Goal: Information Seeking & Learning: Check status

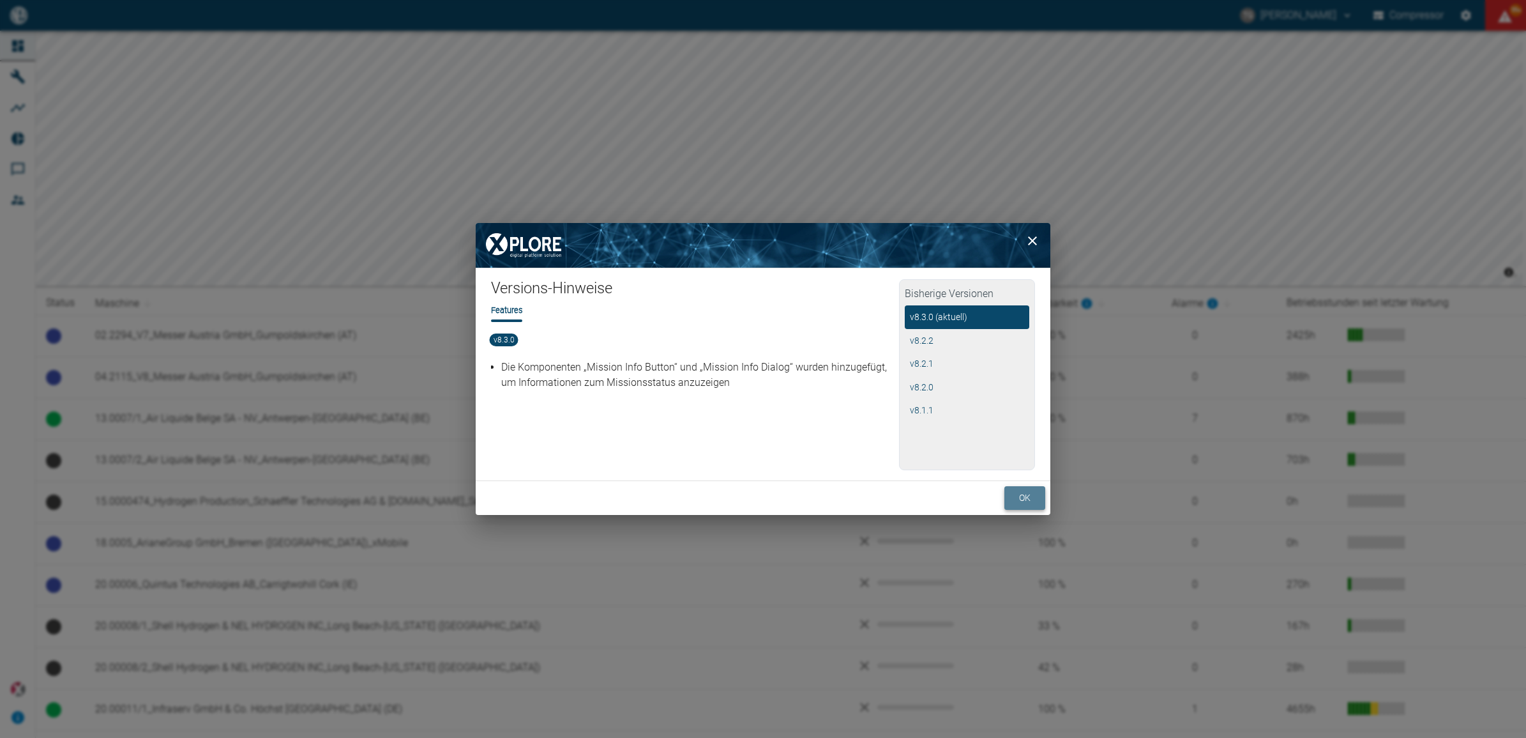
click at [1027, 503] on button "ok" at bounding box center [1024, 498] width 41 height 24
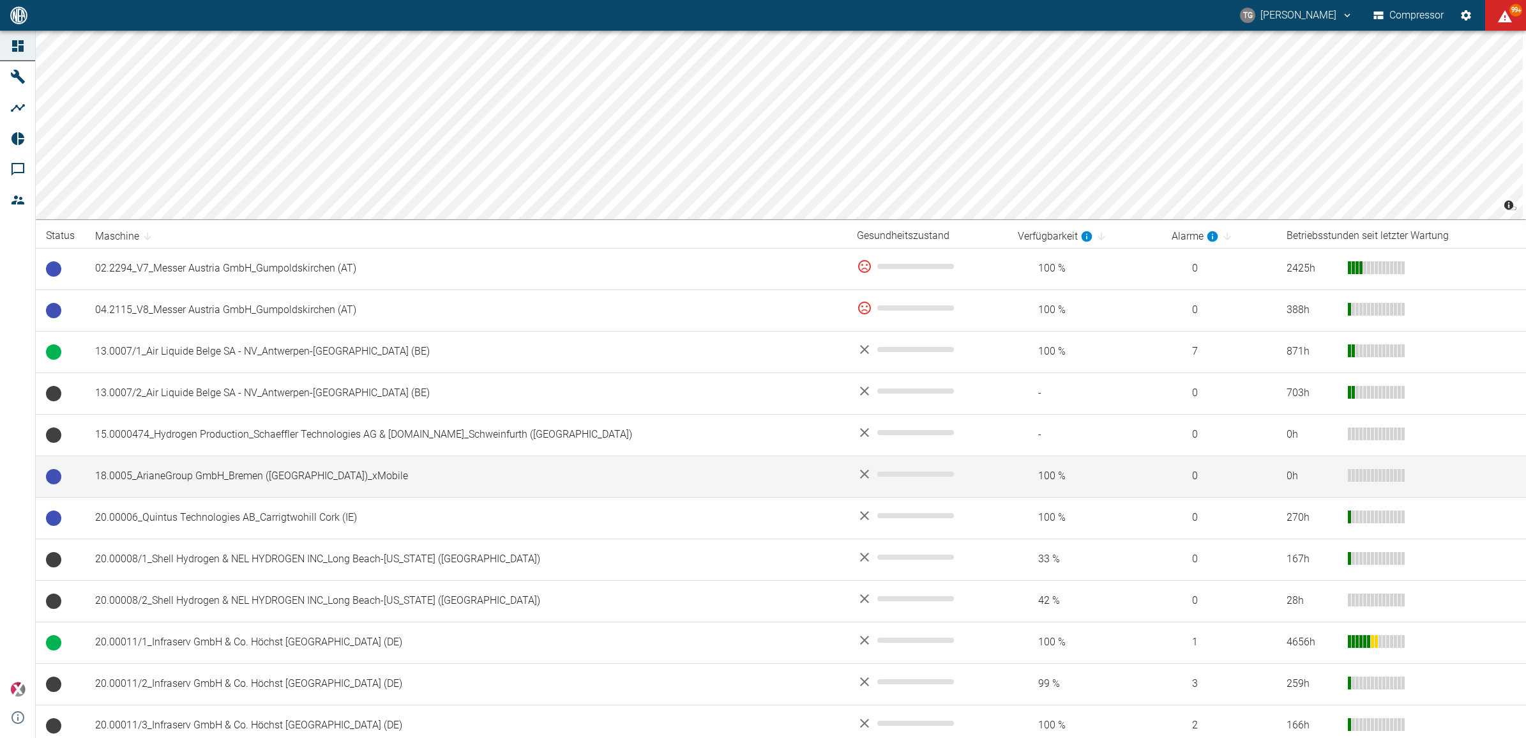
scroll to position [239, 0]
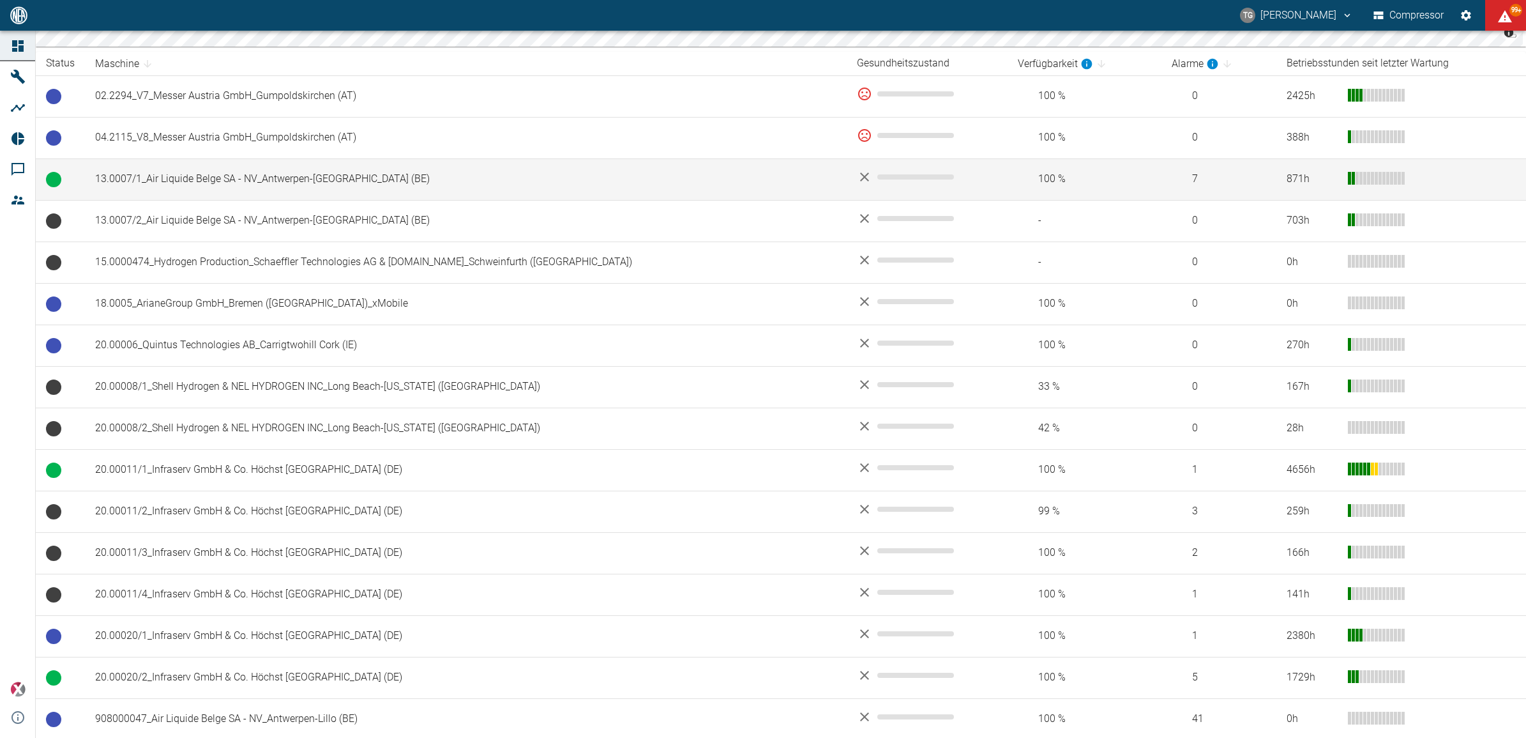
click at [225, 179] on td "13.0007/1_Air Liquide Belge SA - NV_Antwerpen-[GEOGRAPHIC_DATA] (BE)" at bounding box center [466, 179] width 762 height 42
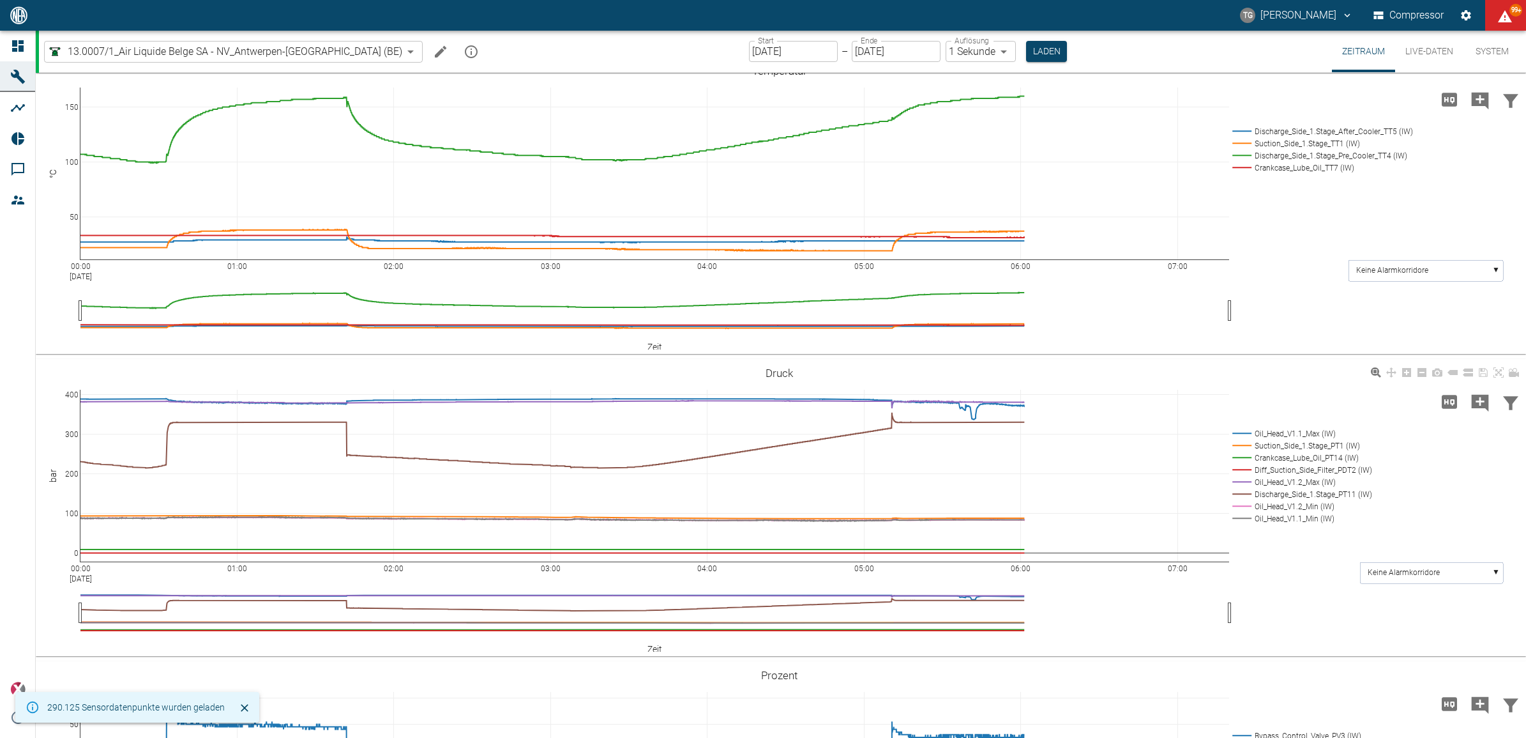
scroll to position [479, 0]
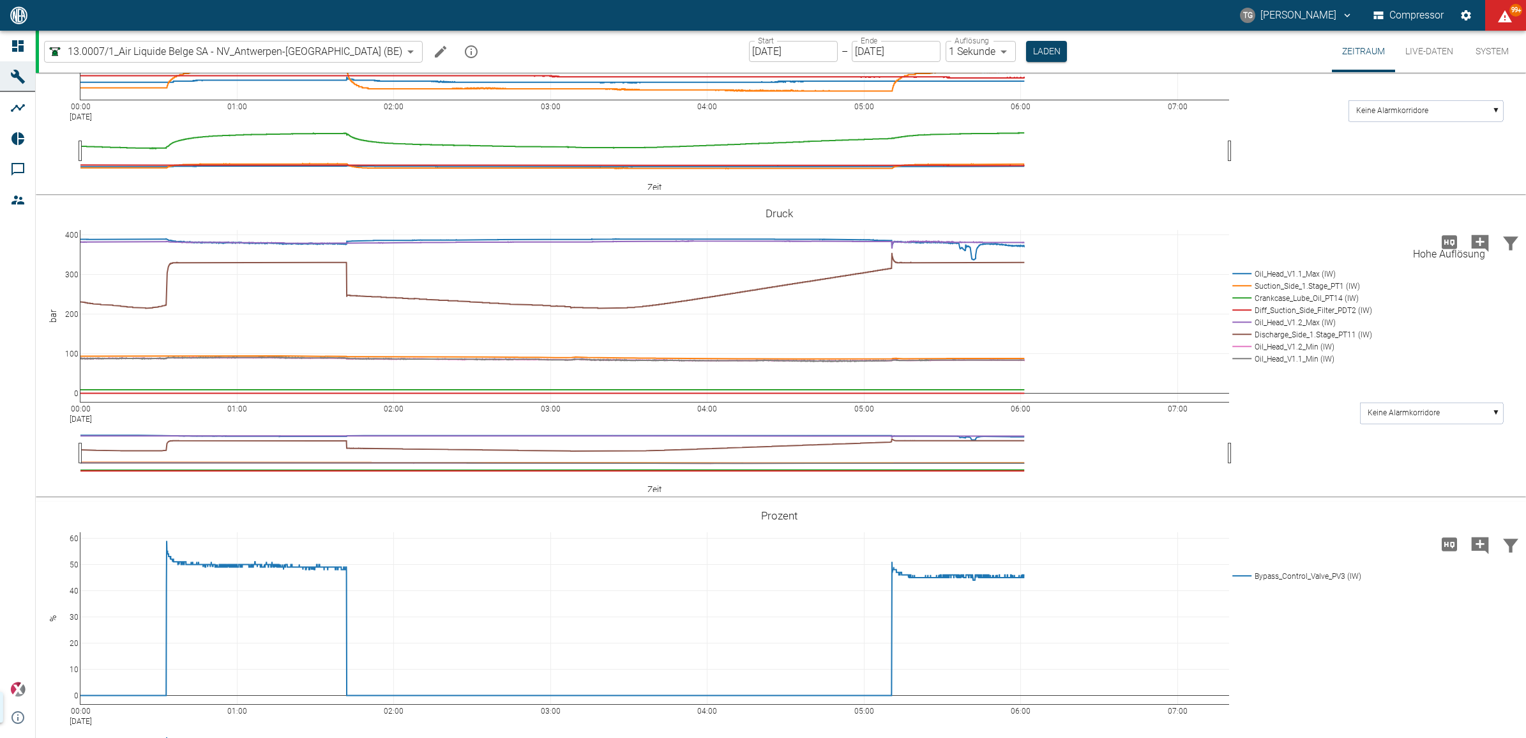
click at [1444, 243] on icon "Hohe Auflösung" at bounding box center [1449, 241] width 15 height 13
click at [1442, 244] on icon "Hohe Auflösung" at bounding box center [1449, 241] width 15 height 13
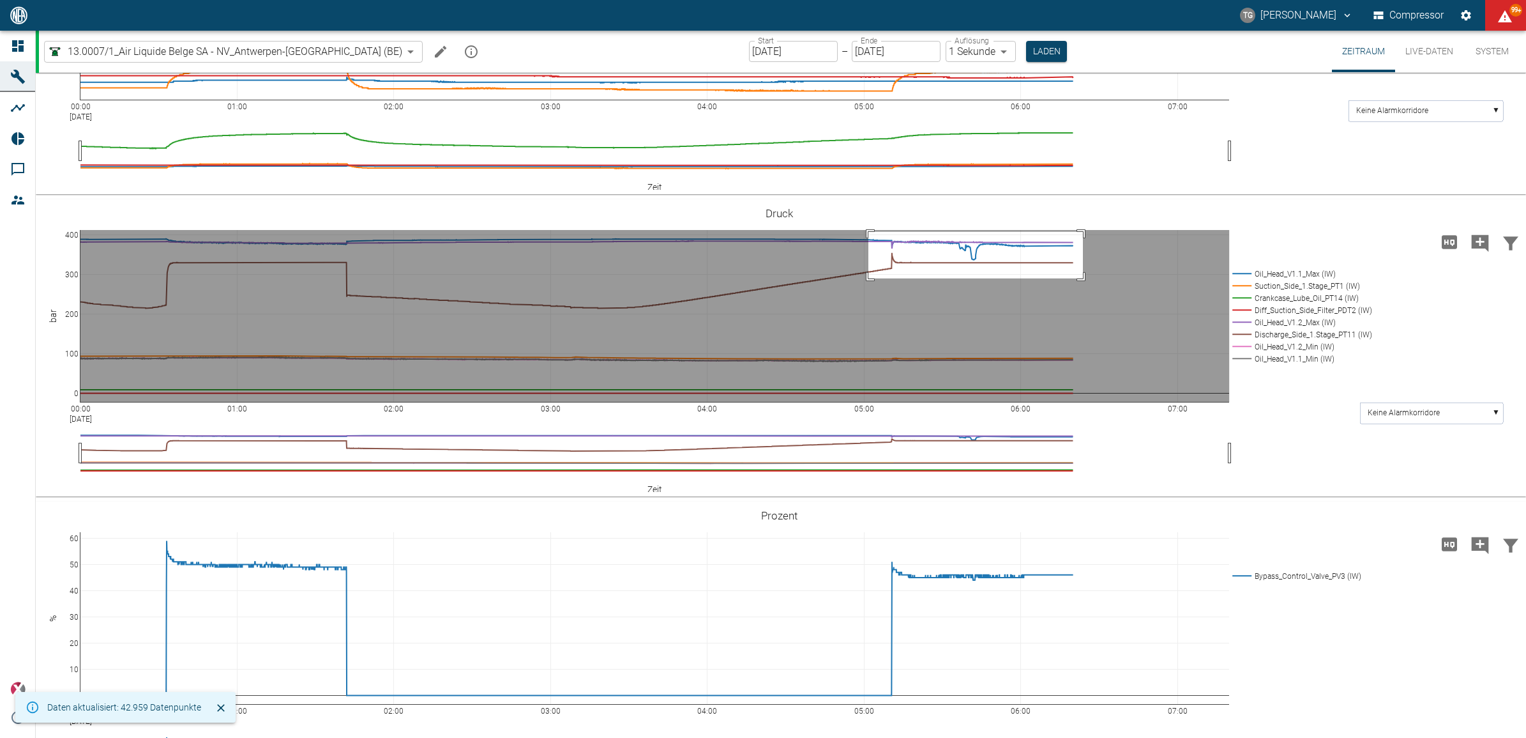
drag, startPoint x: 868, startPoint y: 231, endPoint x: 1083, endPoint y: 278, distance: 219.6
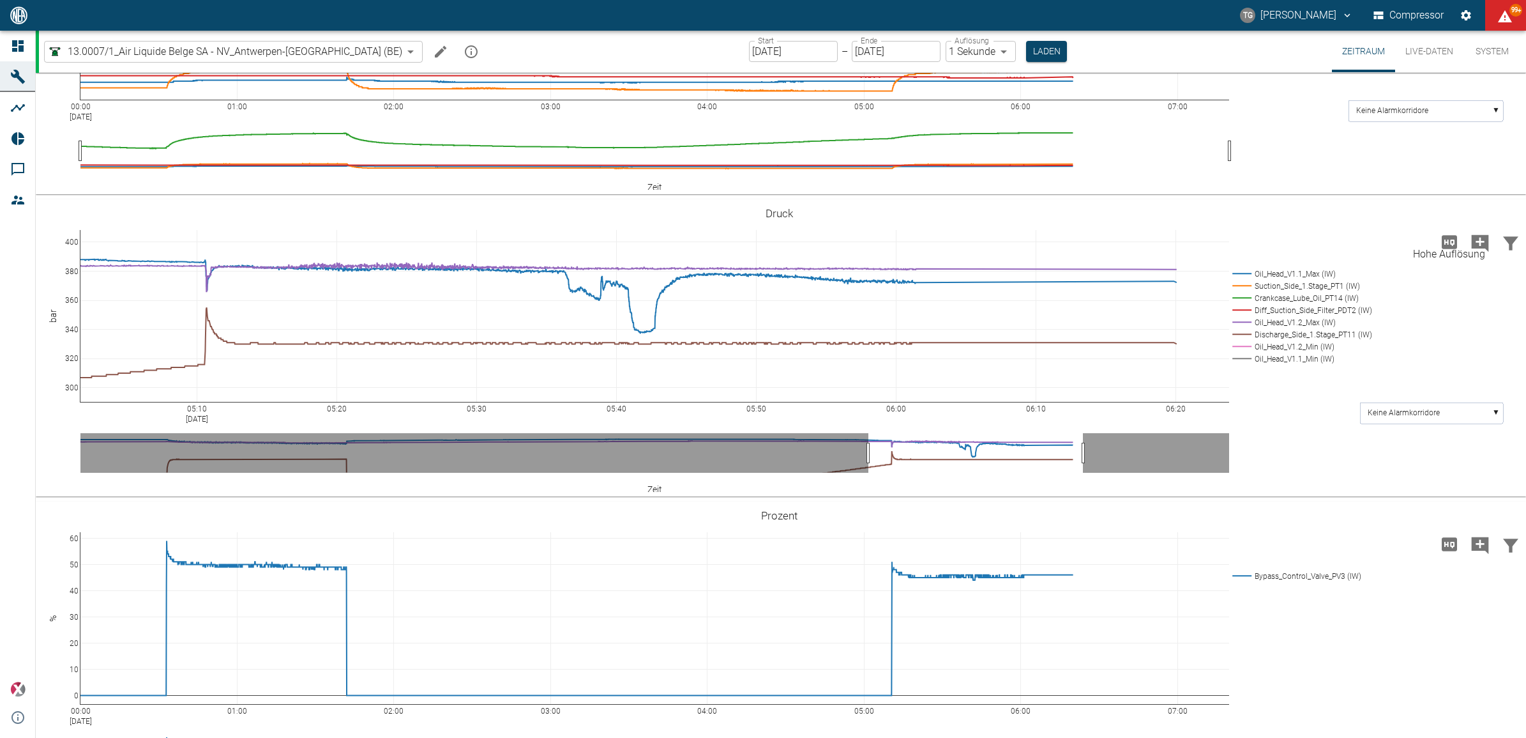
click at [1439, 243] on icon "Hohe Auflösung" at bounding box center [1449, 242] width 20 height 20
click at [749, 64] on div "Start 01.09.2025 Start – Ende 01.09.2025 Ende Auflösung 1 Sekunde 1sec Auflösun…" at bounding box center [908, 52] width 318 height 42
click at [749, 56] on input "01.09.2025" at bounding box center [793, 51] width 89 height 21
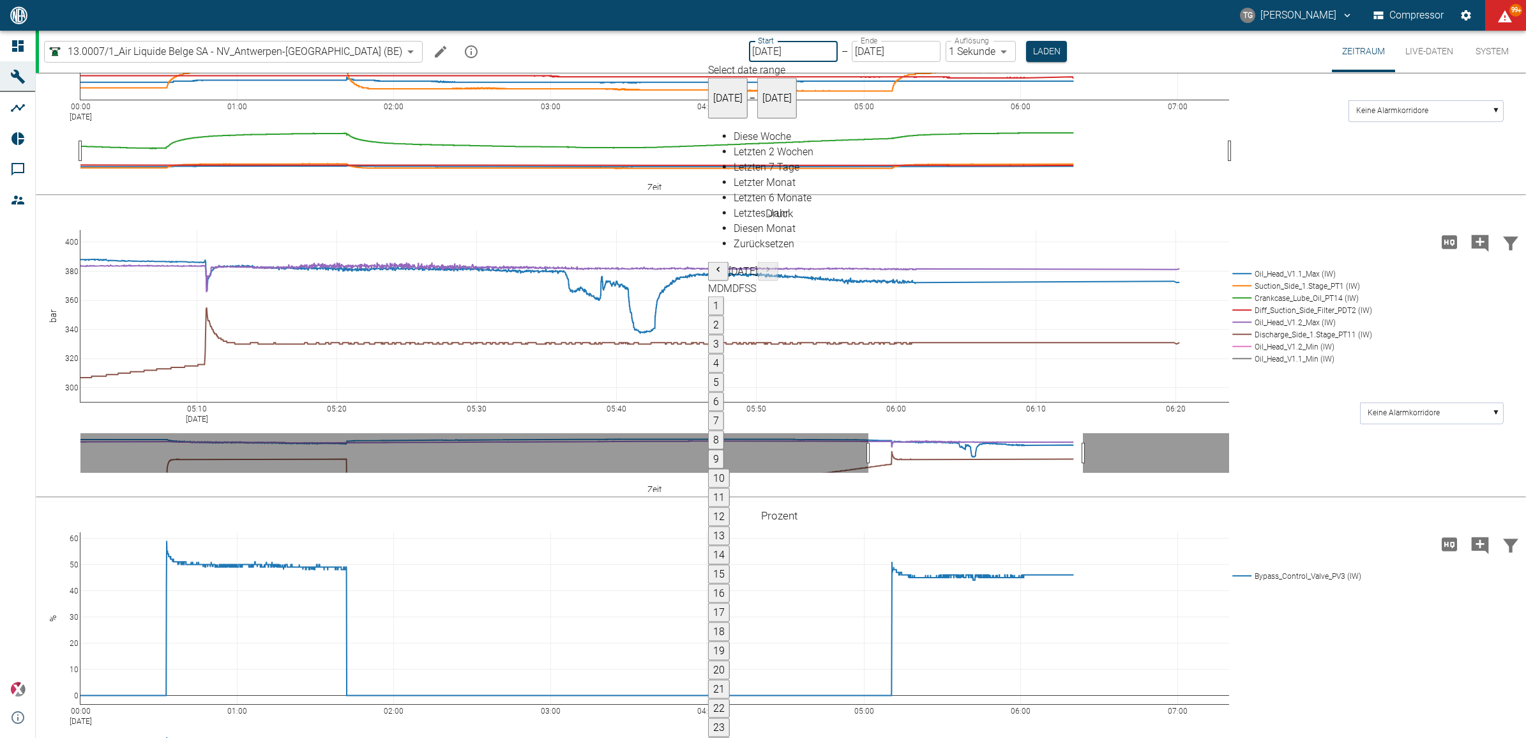
type input "27.08.2025"
type input "2min"
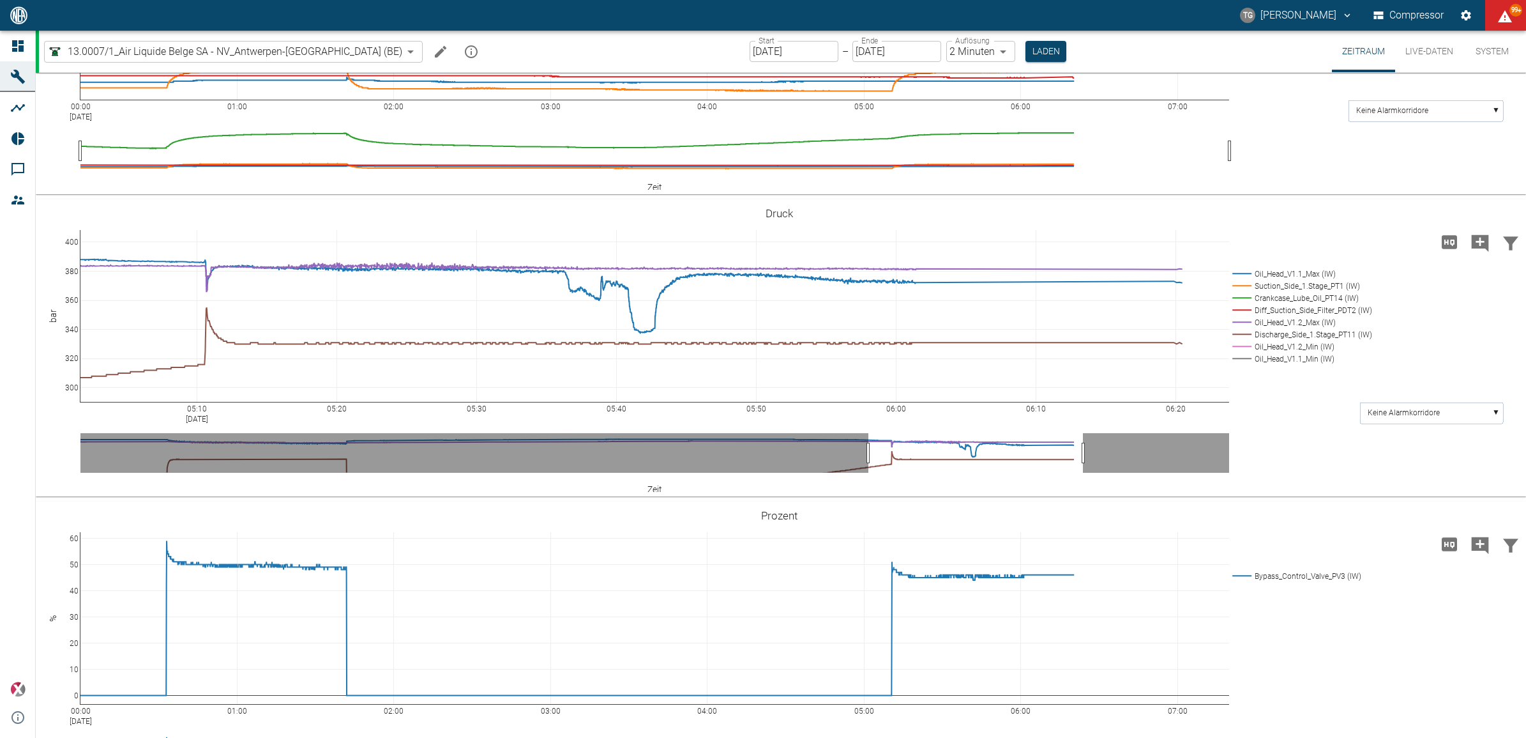
click at [941, 52] on body "TG Thomas Gregoir Compressor 99+ Dashboard Maschinen Analysen Reports Kommentar…" at bounding box center [763, 369] width 1526 height 738
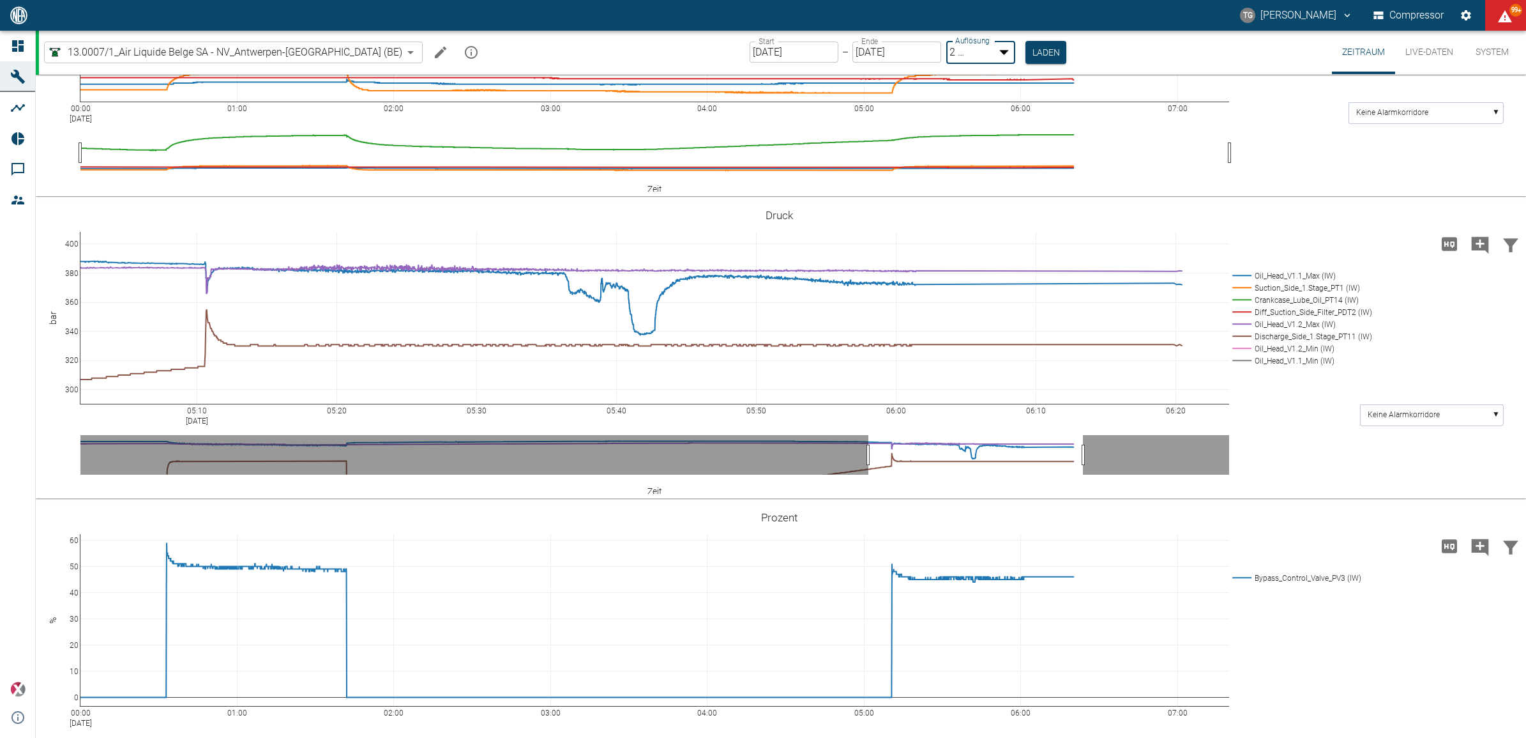
click at [1009, 737] on div at bounding box center [763, 748] width 1526 height 0
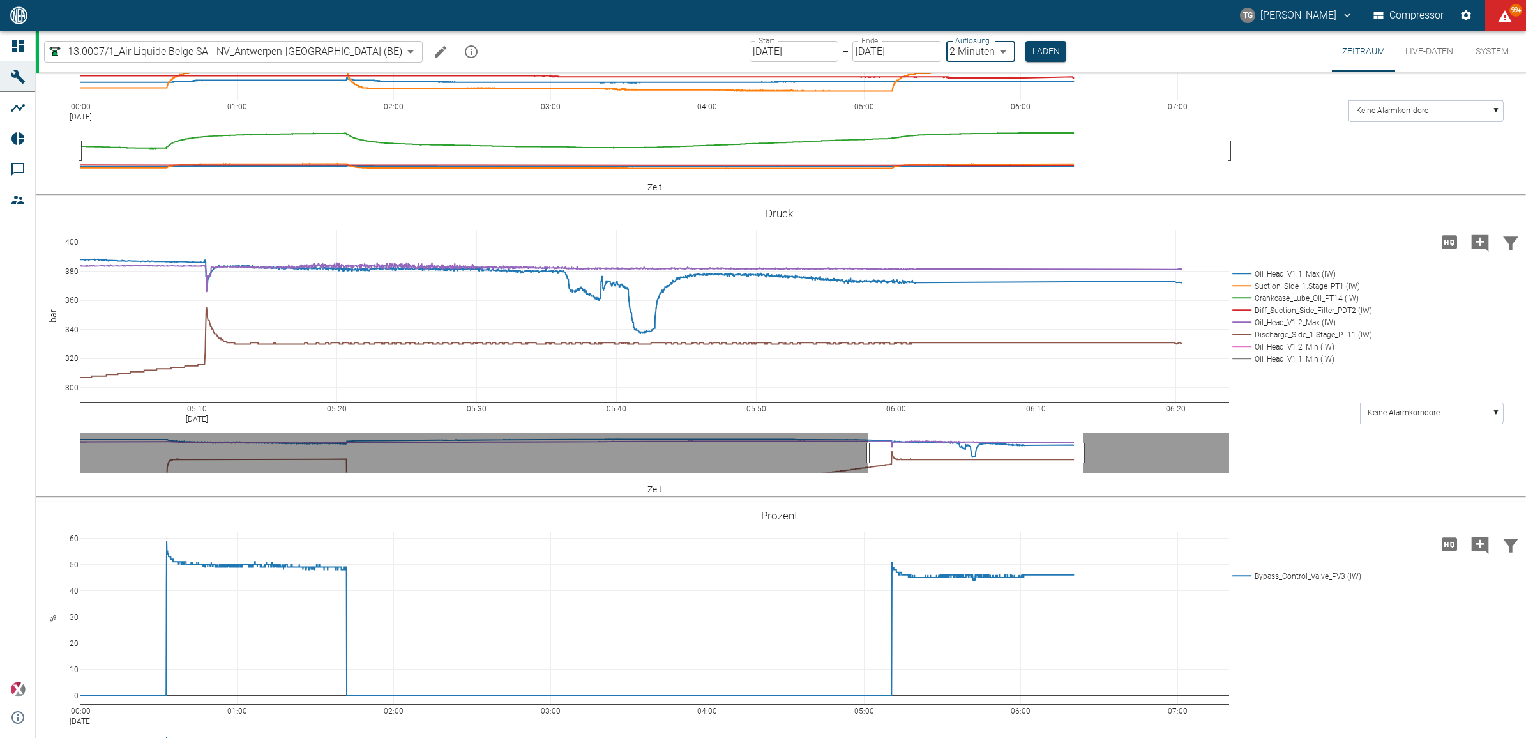
click at [1025, 50] on button "Laden" at bounding box center [1045, 51] width 41 height 21
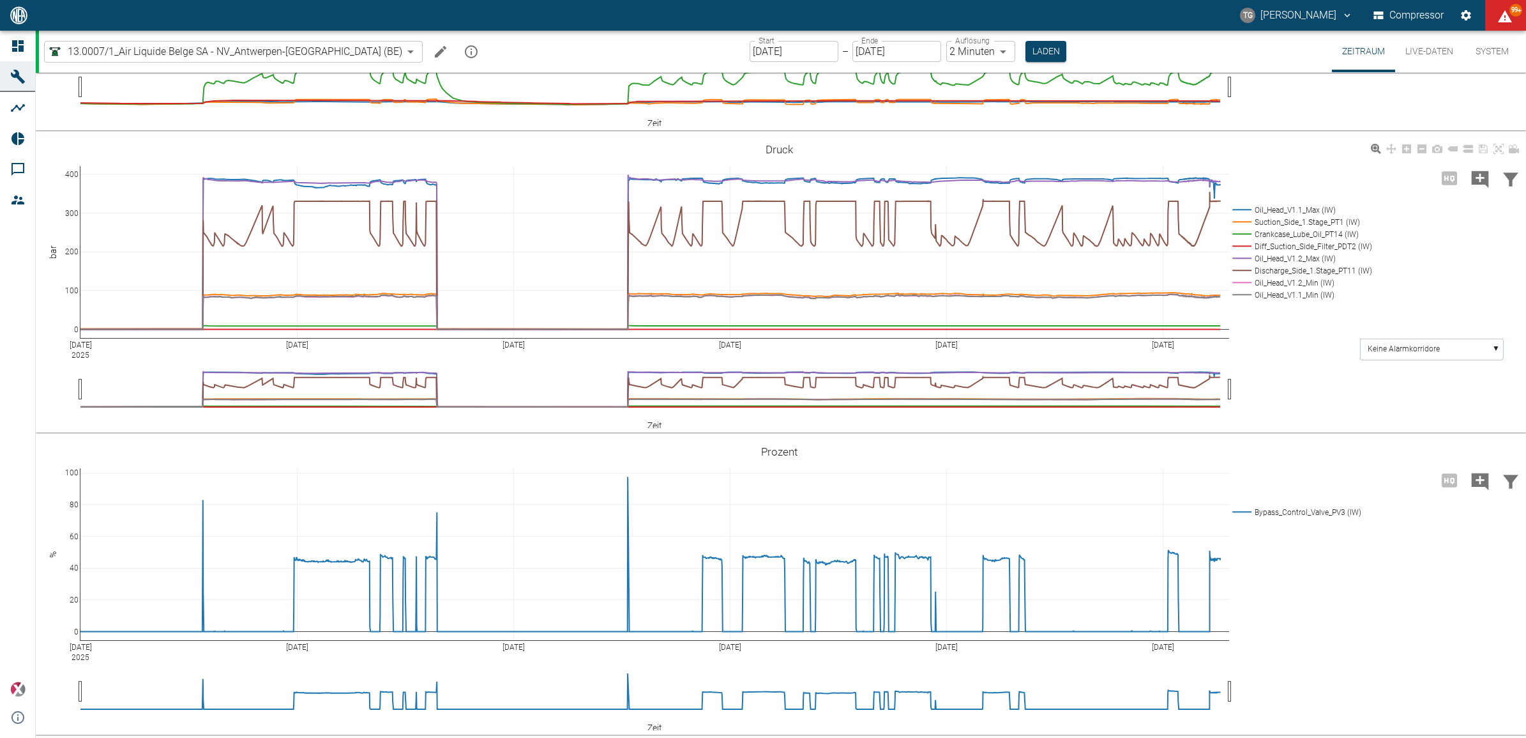
scroll to position [463, 0]
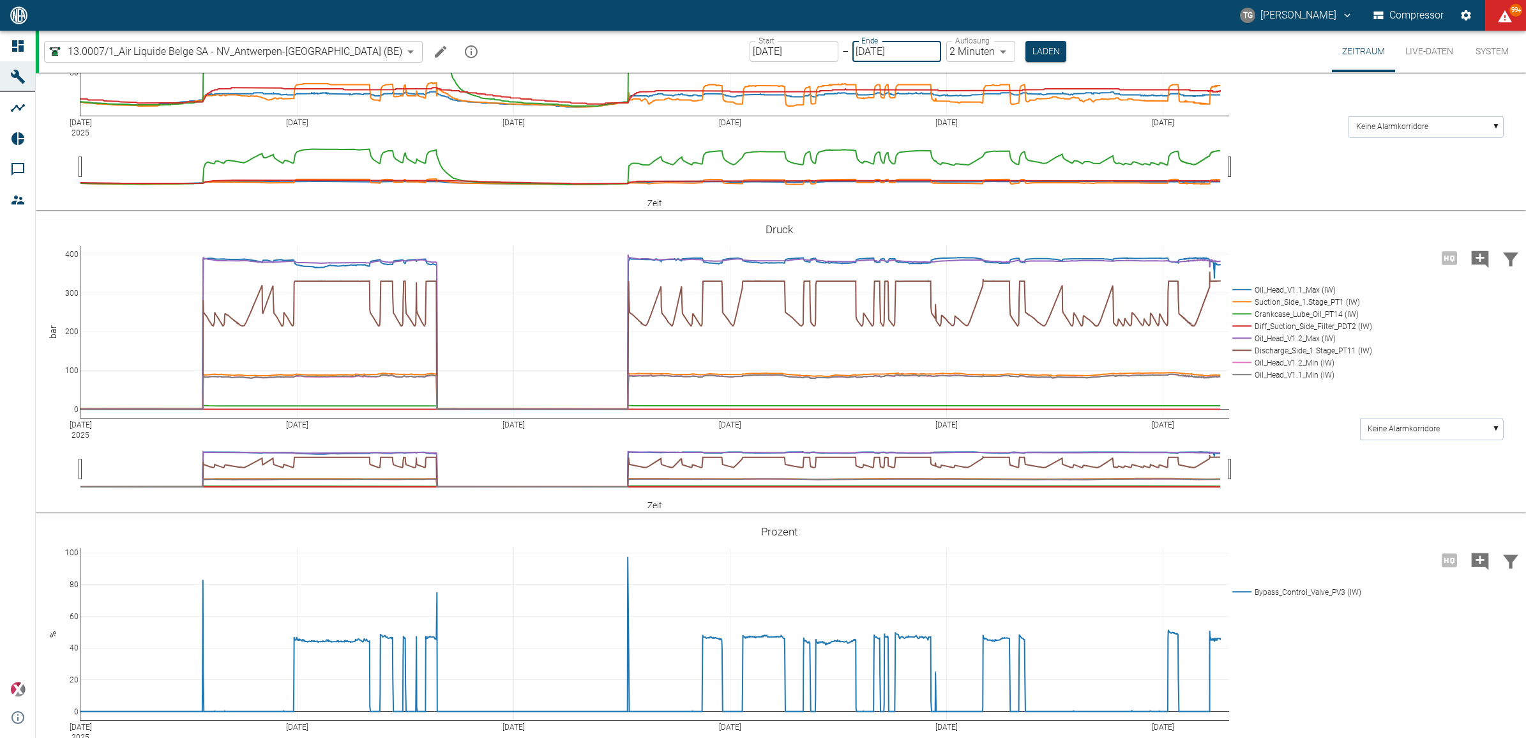
click at [852, 52] on input "01.09.2025" at bounding box center [896, 51] width 89 height 21
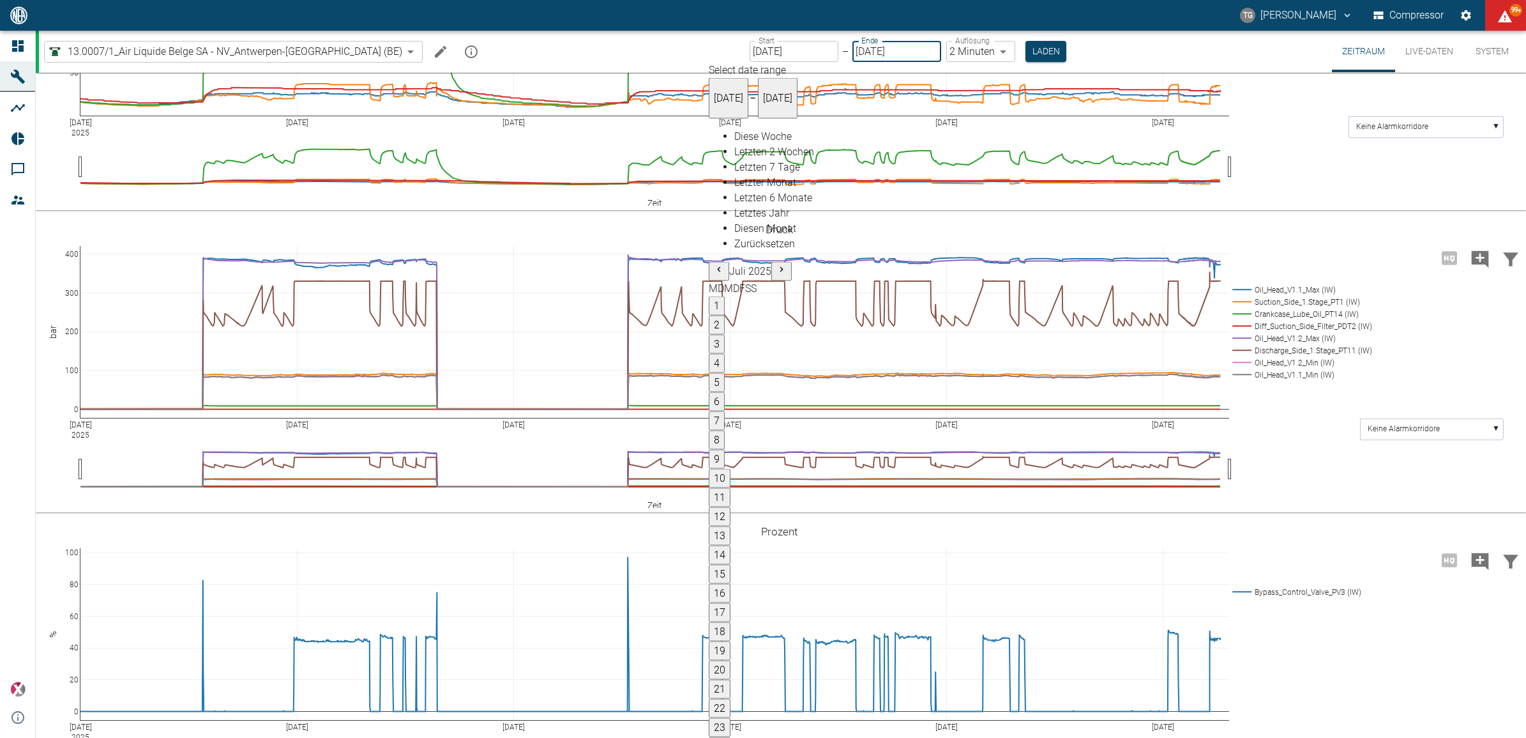
type input "01.09.2025"
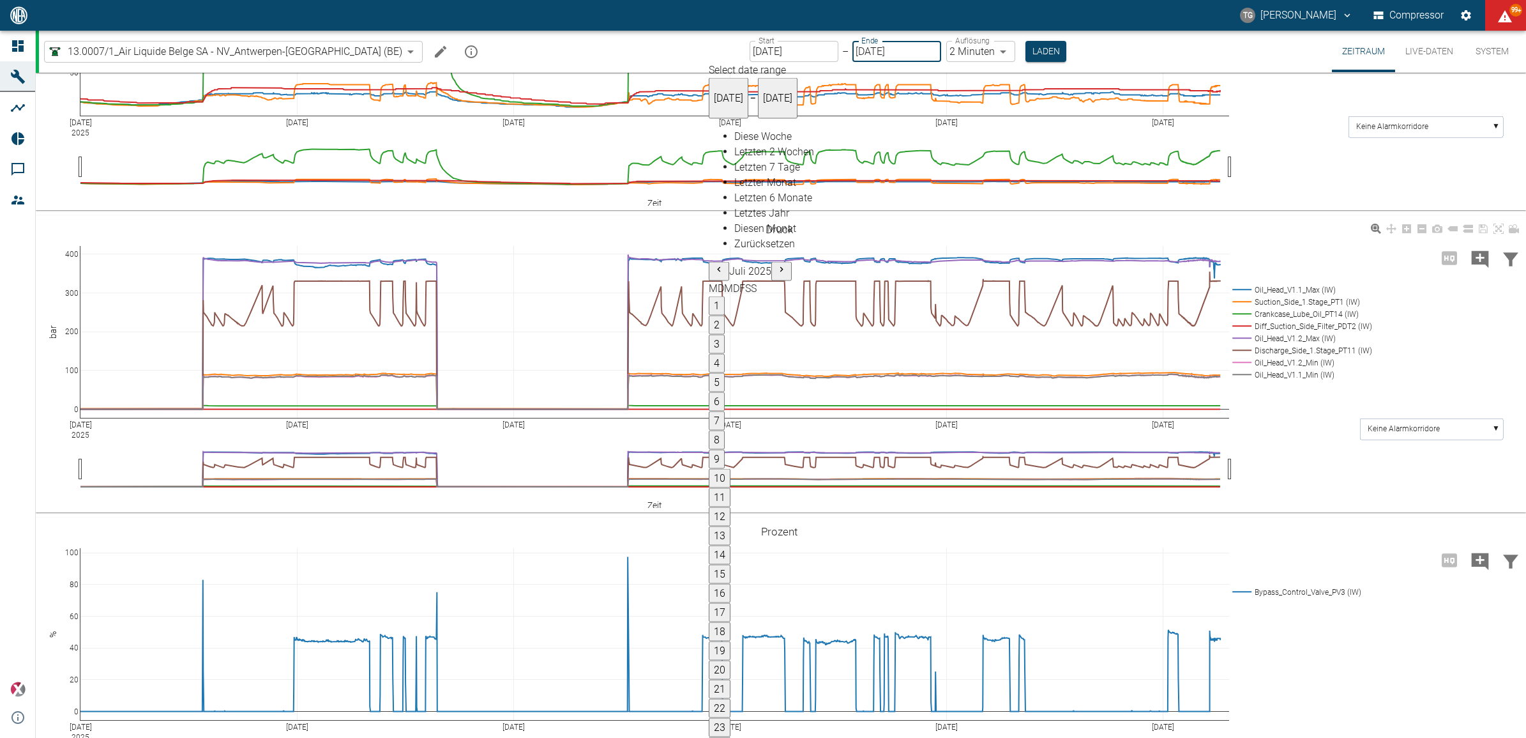
type input "1sec"
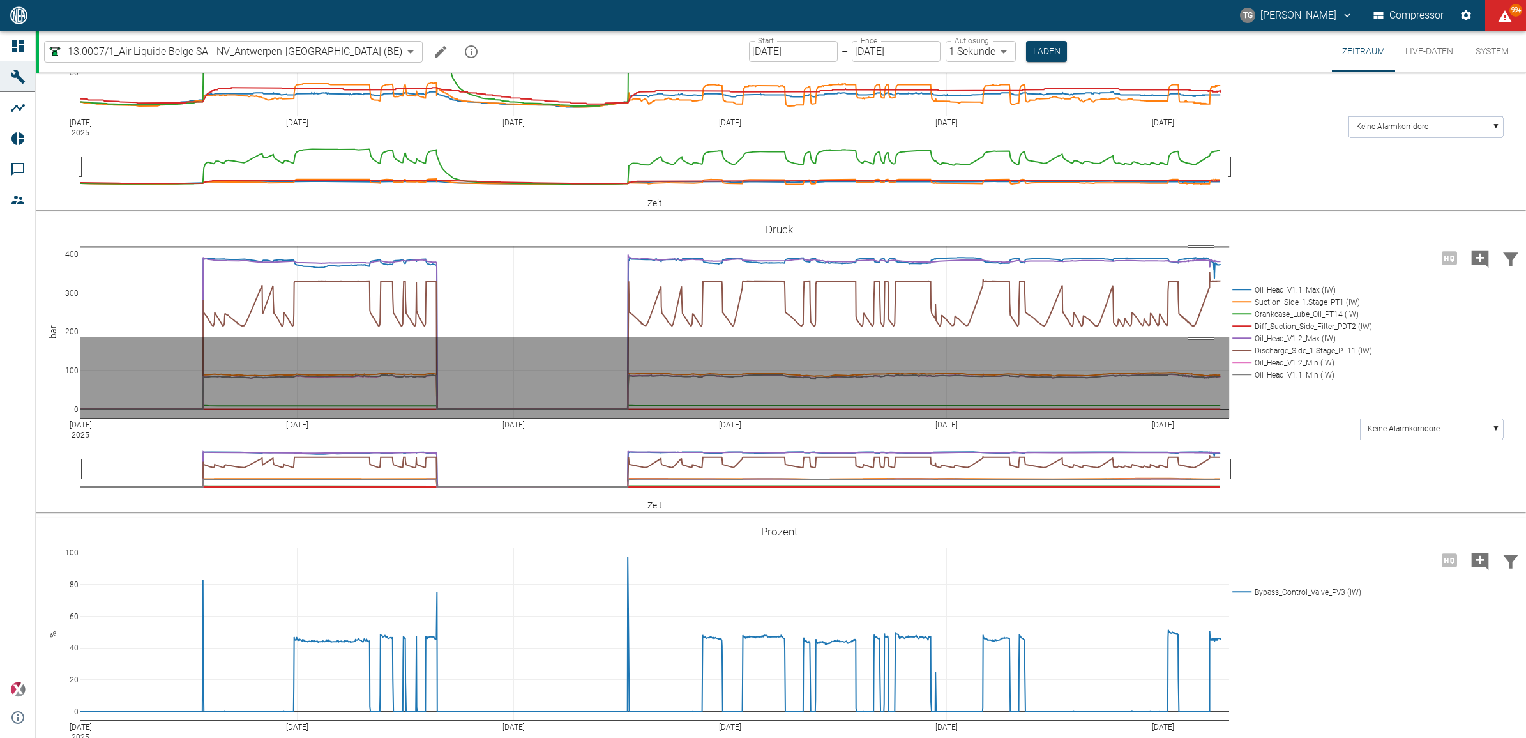
drag, startPoint x: 1201, startPoint y: 247, endPoint x: 1204, endPoint y: 337, distance: 89.4
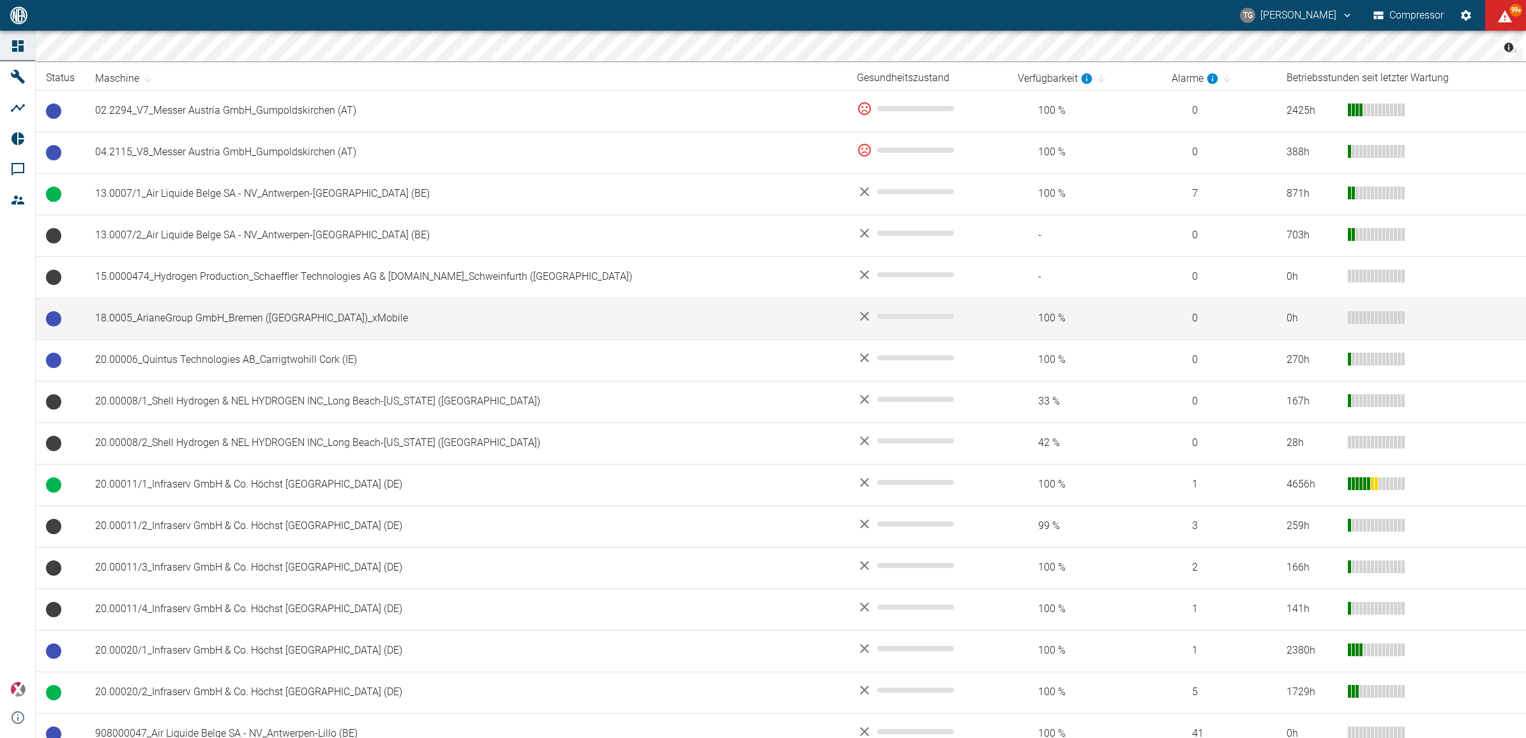
scroll to position [319, 0]
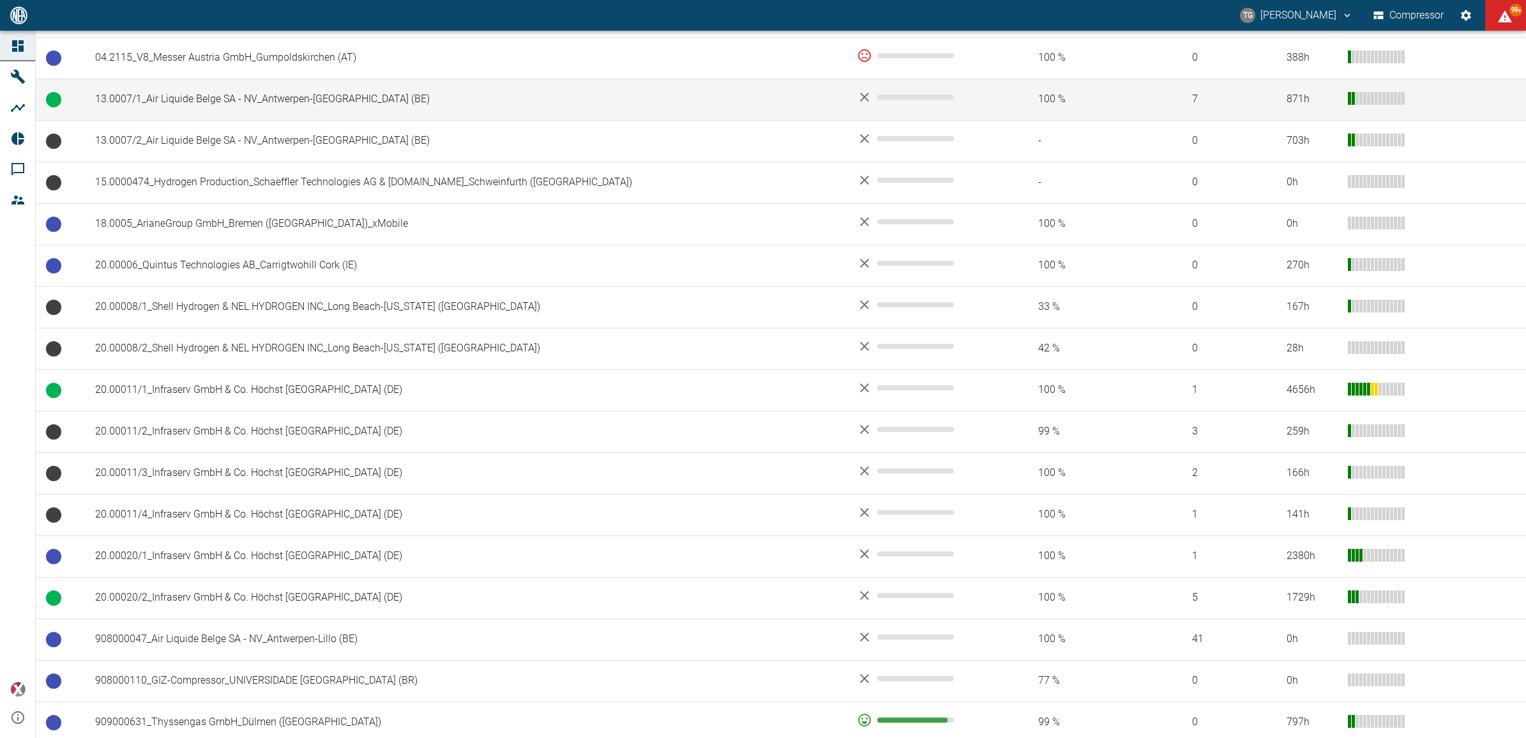
click at [188, 81] on td "13.0007/1_Air Liquide Belge SA - NV_Antwerpen-[GEOGRAPHIC_DATA] (BE)" at bounding box center [466, 100] width 762 height 42
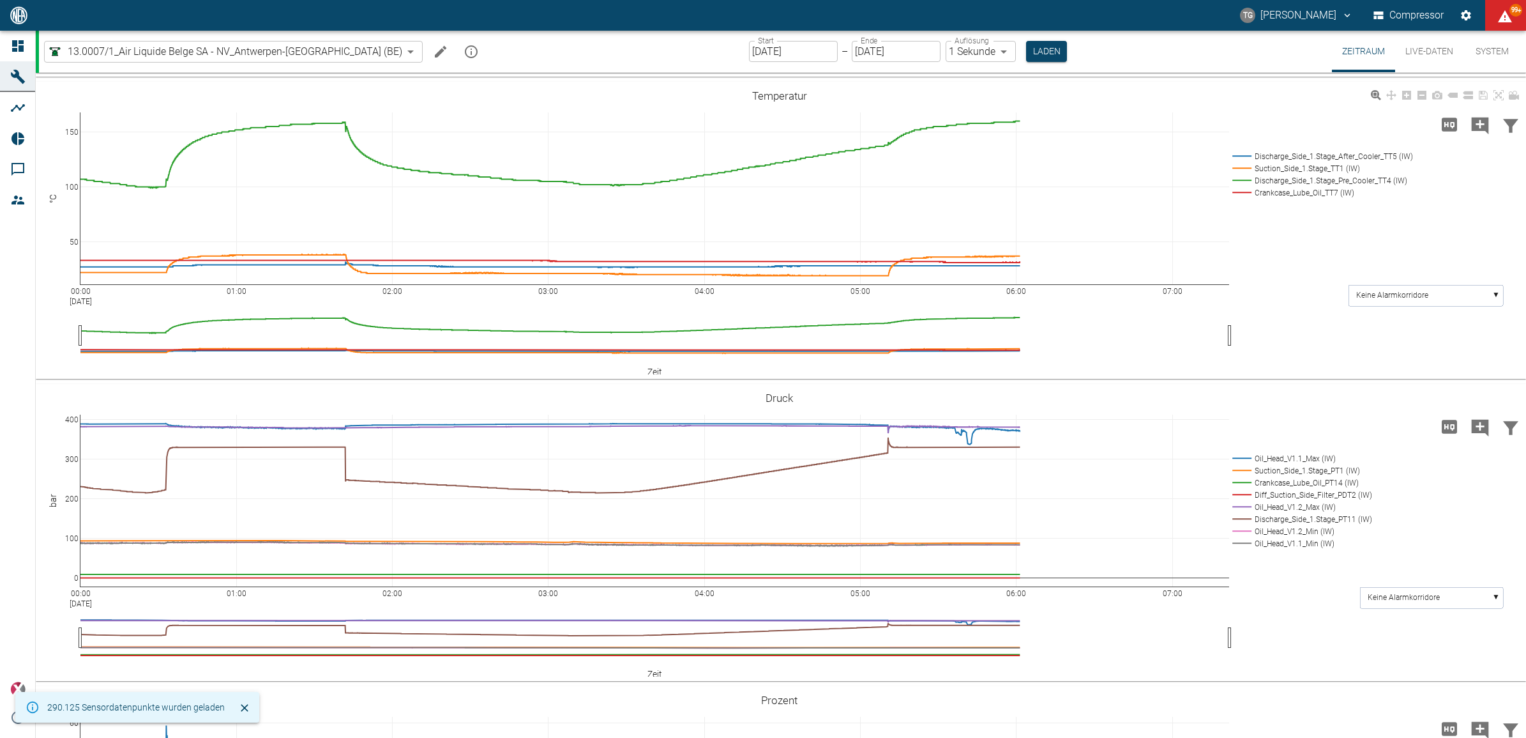
scroll to position [319, 0]
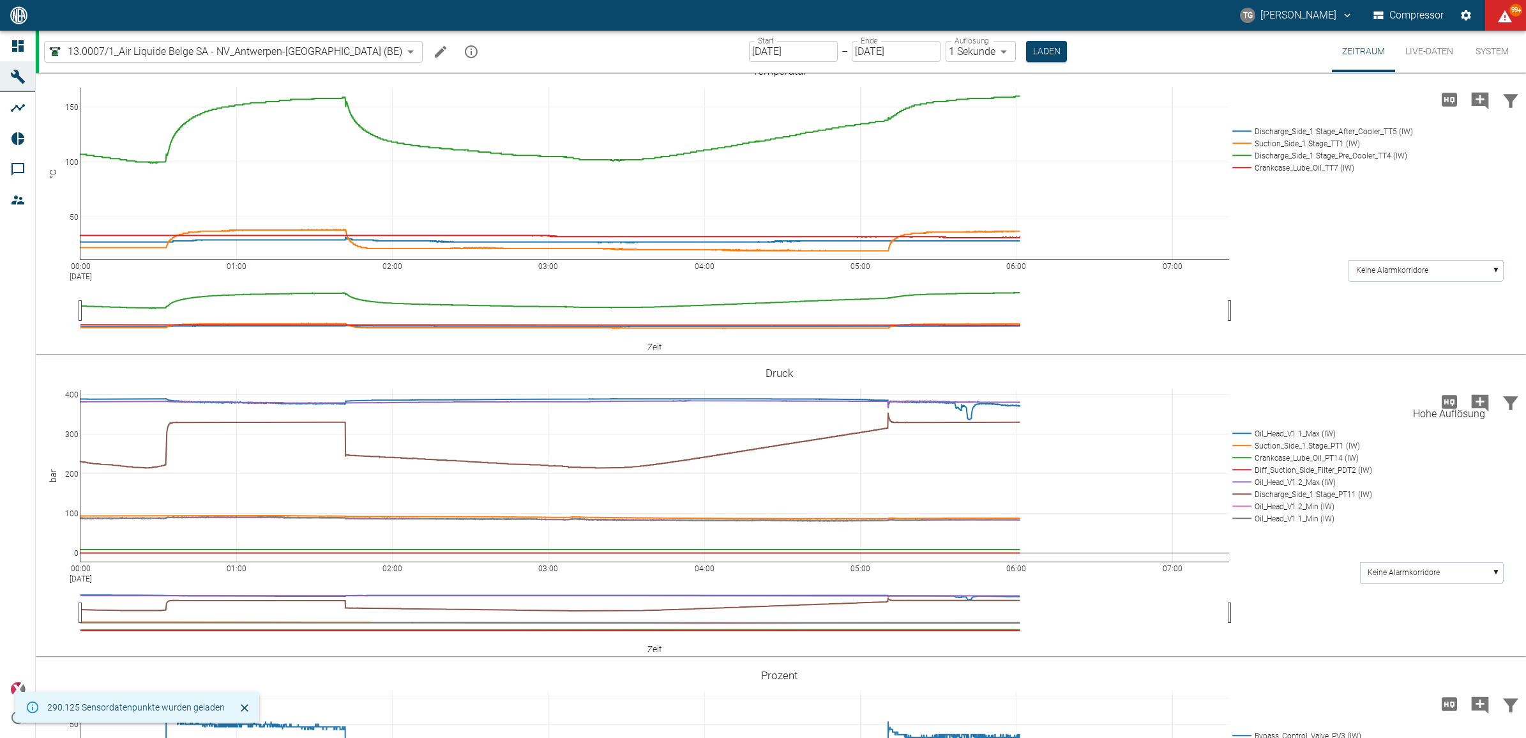
click at [1440, 394] on icon "Hohe Auflösung" at bounding box center [1449, 401] width 20 height 20
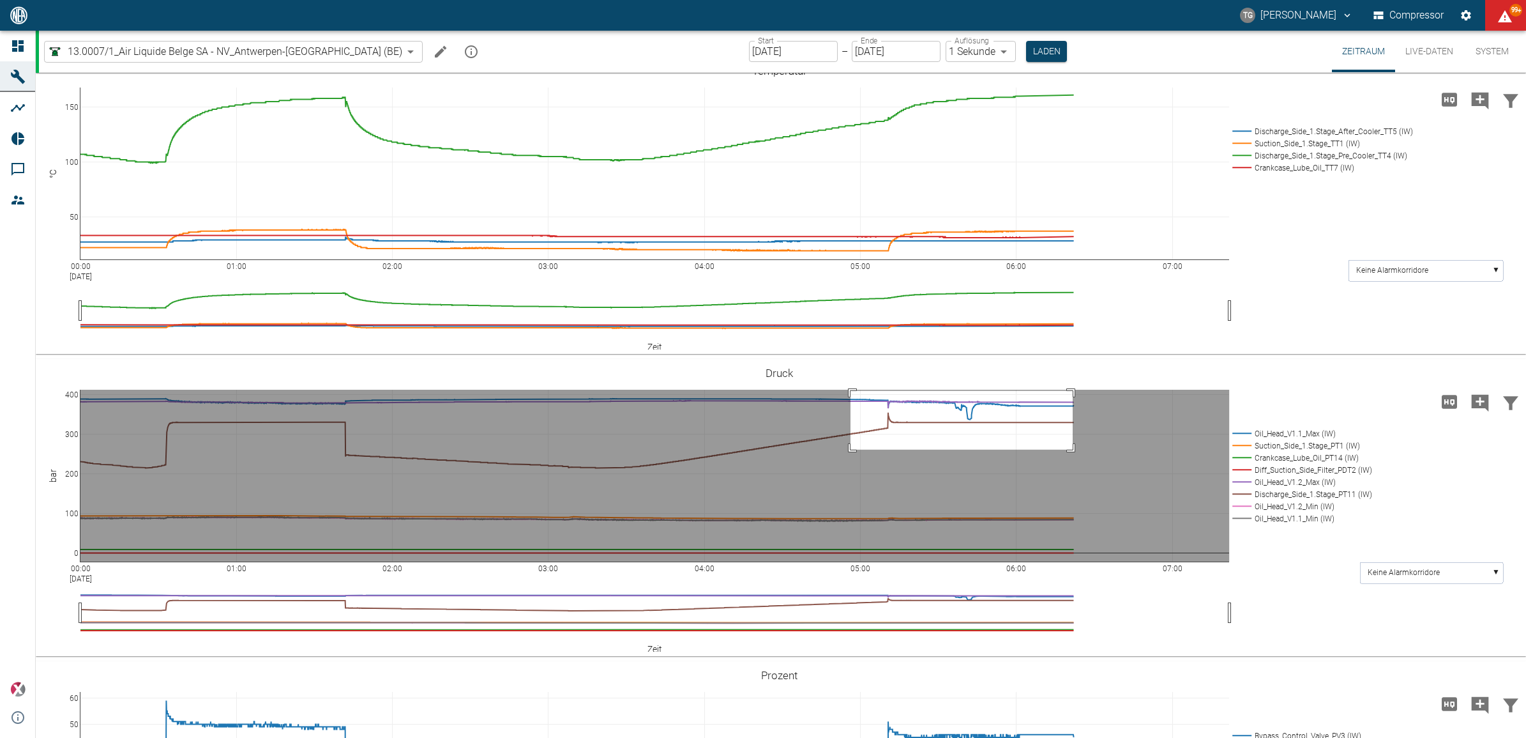
drag, startPoint x: 851, startPoint y: 390, endPoint x: 1073, endPoint y: 449, distance: 229.8
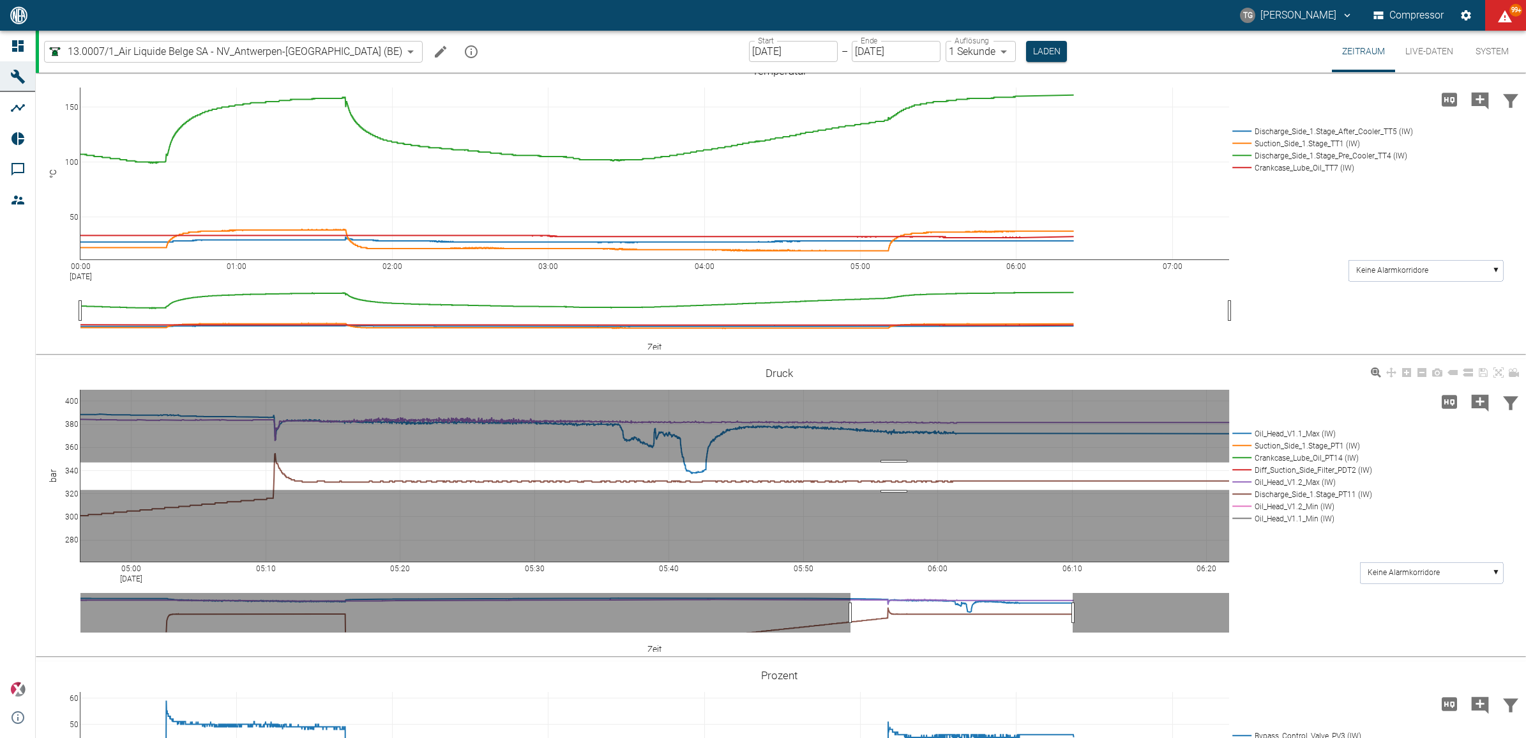
drag, startPoint x: 894, startPoint y: 462, endPoint x: 901, endPoint y: 428, distance: 33.9
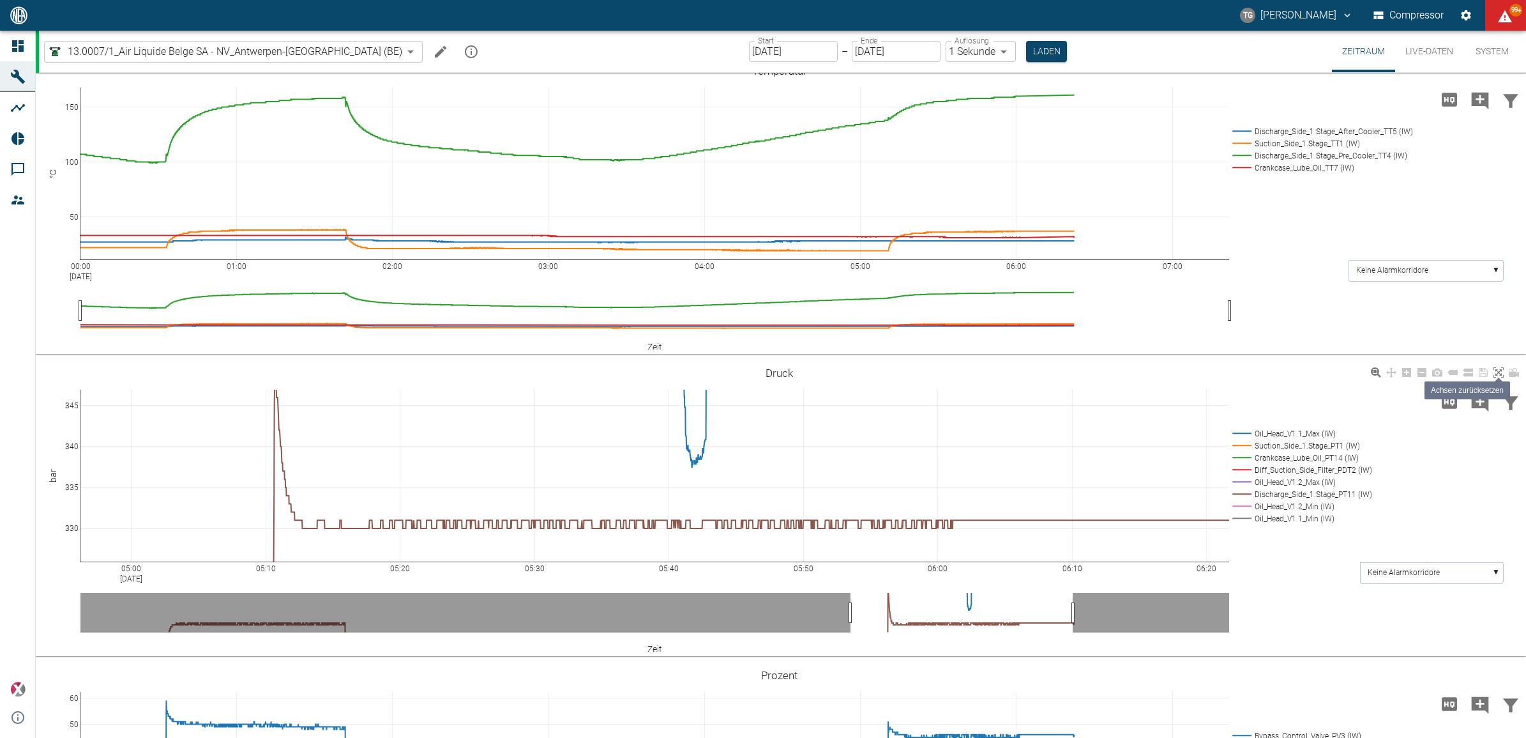
click at [1495, 371] on icon at bounding box center [1499, 372] width 10 height 10
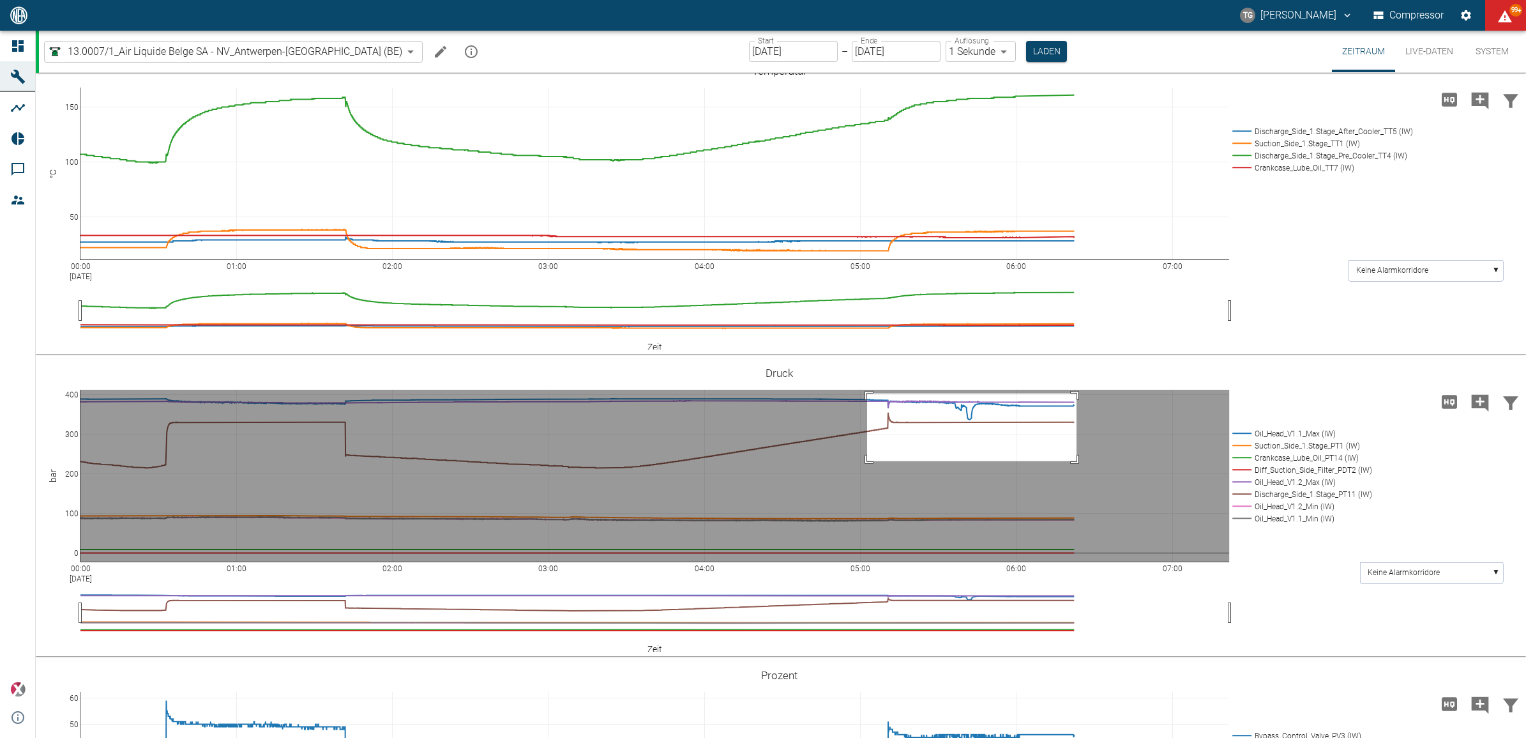
drag, startPoint x: 867, startPoint y: 393, endPoint x: 1077, endPoint y: 460, distance: 220.1
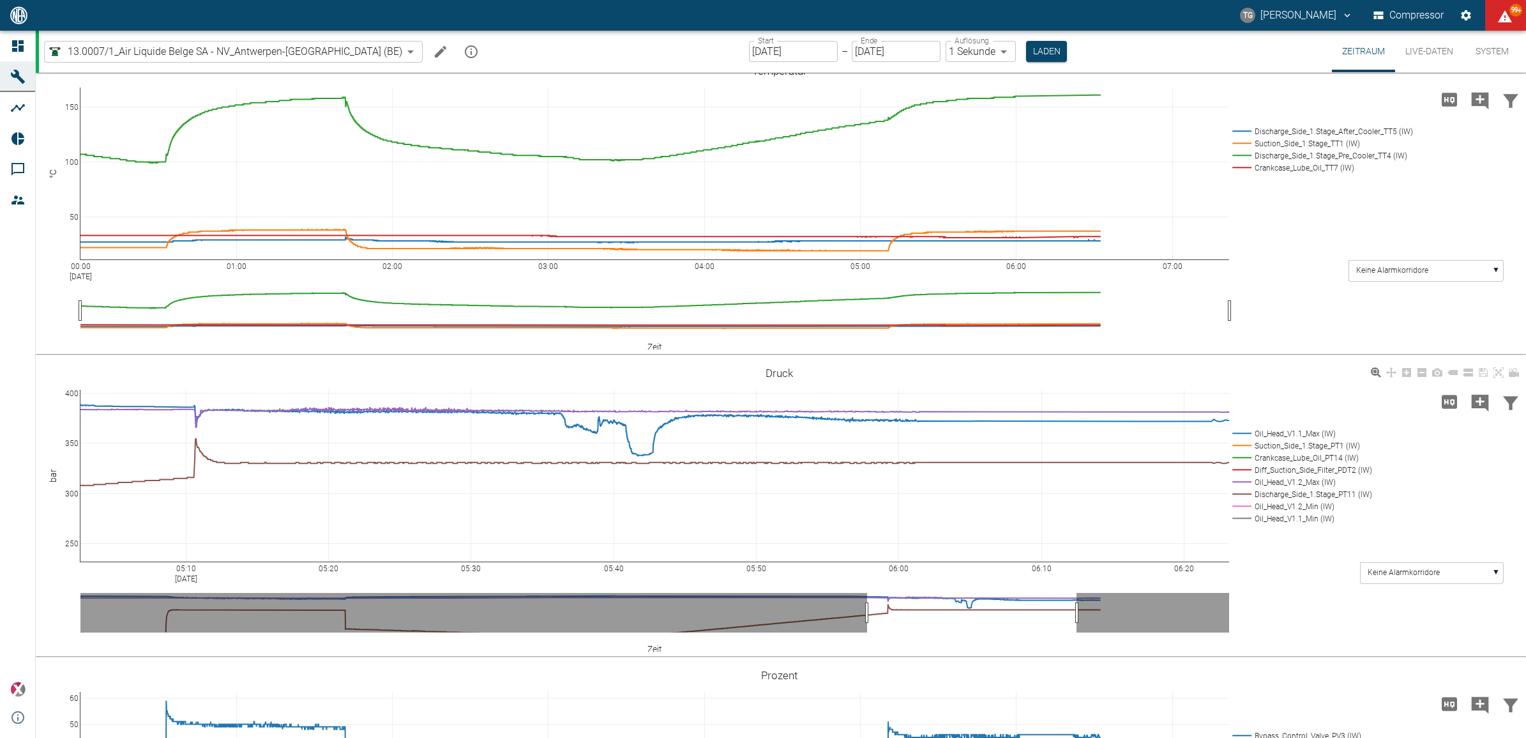
click at [1287, 612] on div "05:10 Sep 1, 2025 05:20 05:30 05:40 05:50 06:00 06:10 06:20 250 300 350 400 Oil…" at bounding box center [779, 507] width 1487 height 287
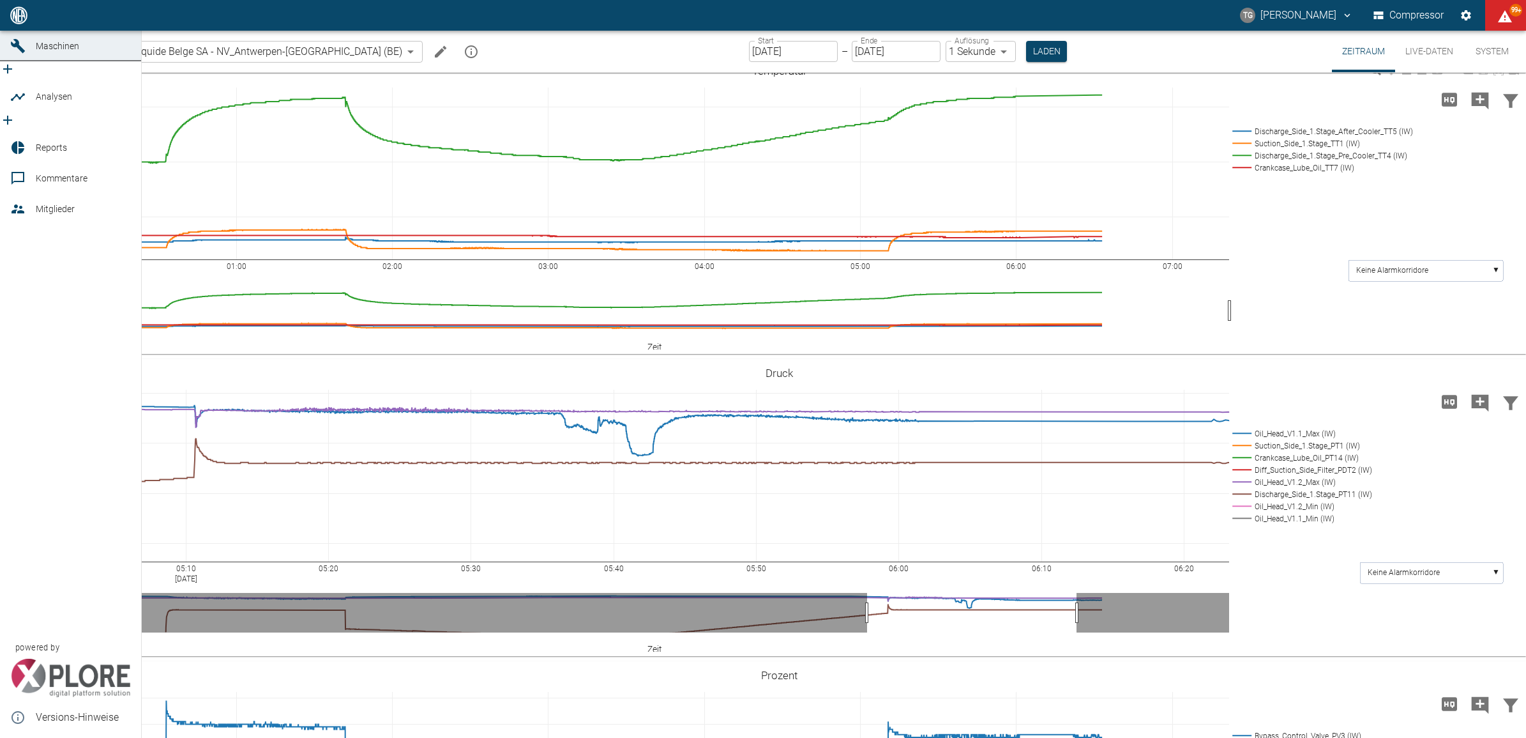
drag, startPoint x: 23, startPoint y: 45, endPoint x: 283, endPoint y: 177, distance: 291.3
click at [23, 21] on icon at bounding box center [17, 15] width 11 height 11
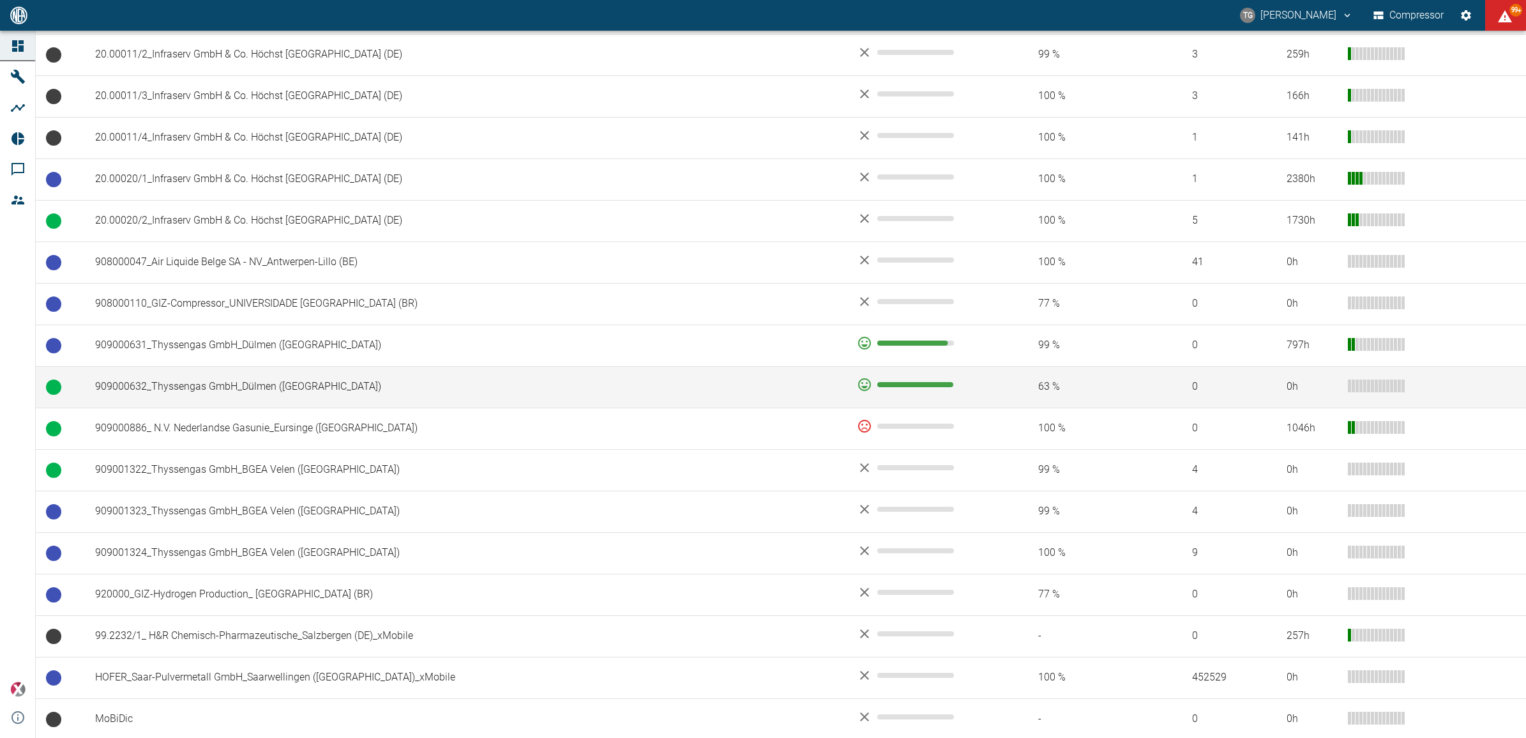
scroll to position [626, 0]
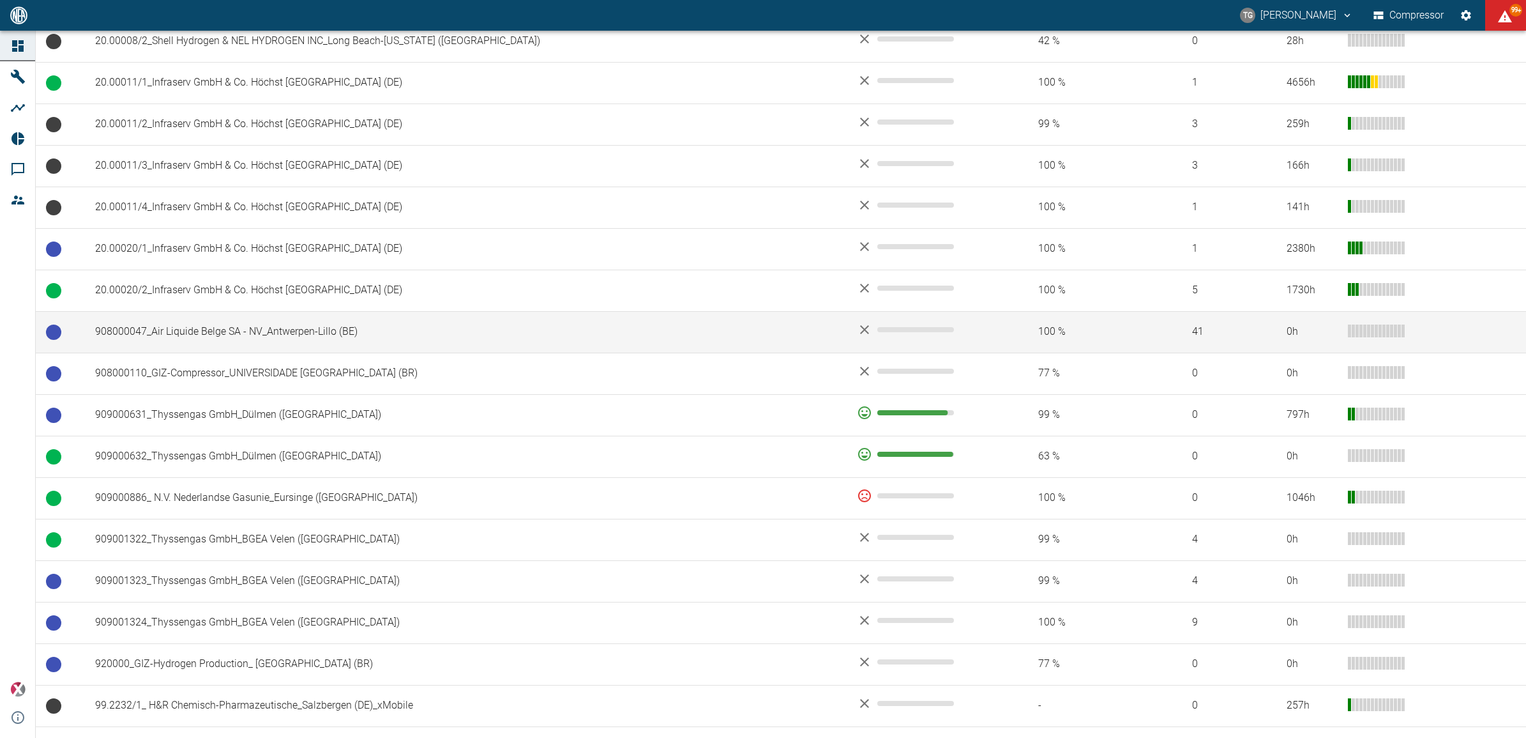
click at [176, 329] on td "908000047_Air Liquide Belge SA - NV_Antwerpen-Lillo (BE)" at bounding box center [466, 332] width 762 height 42
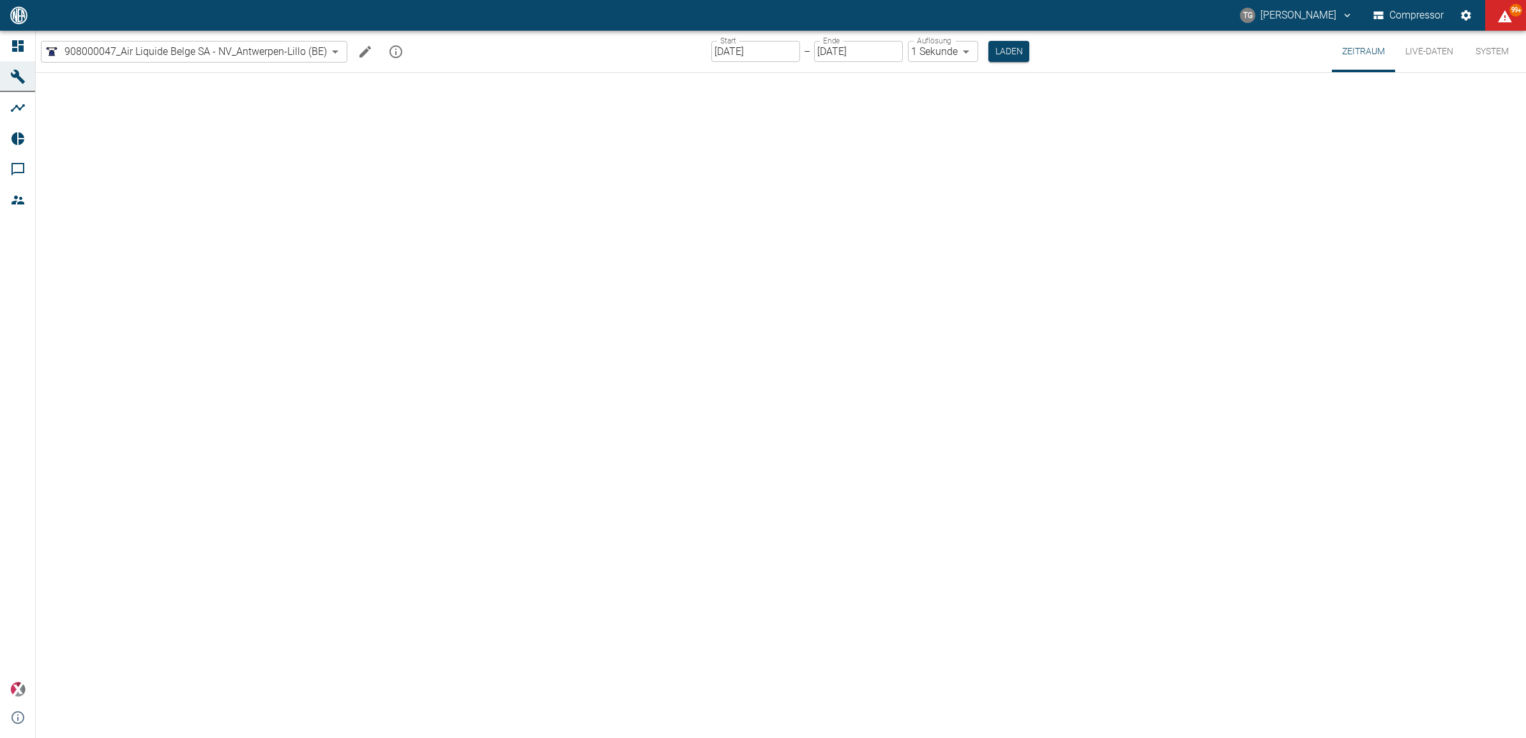
click at [1432, 49] on button "Live-Daten" at bounding box center [1429, 52] width 68 height 42
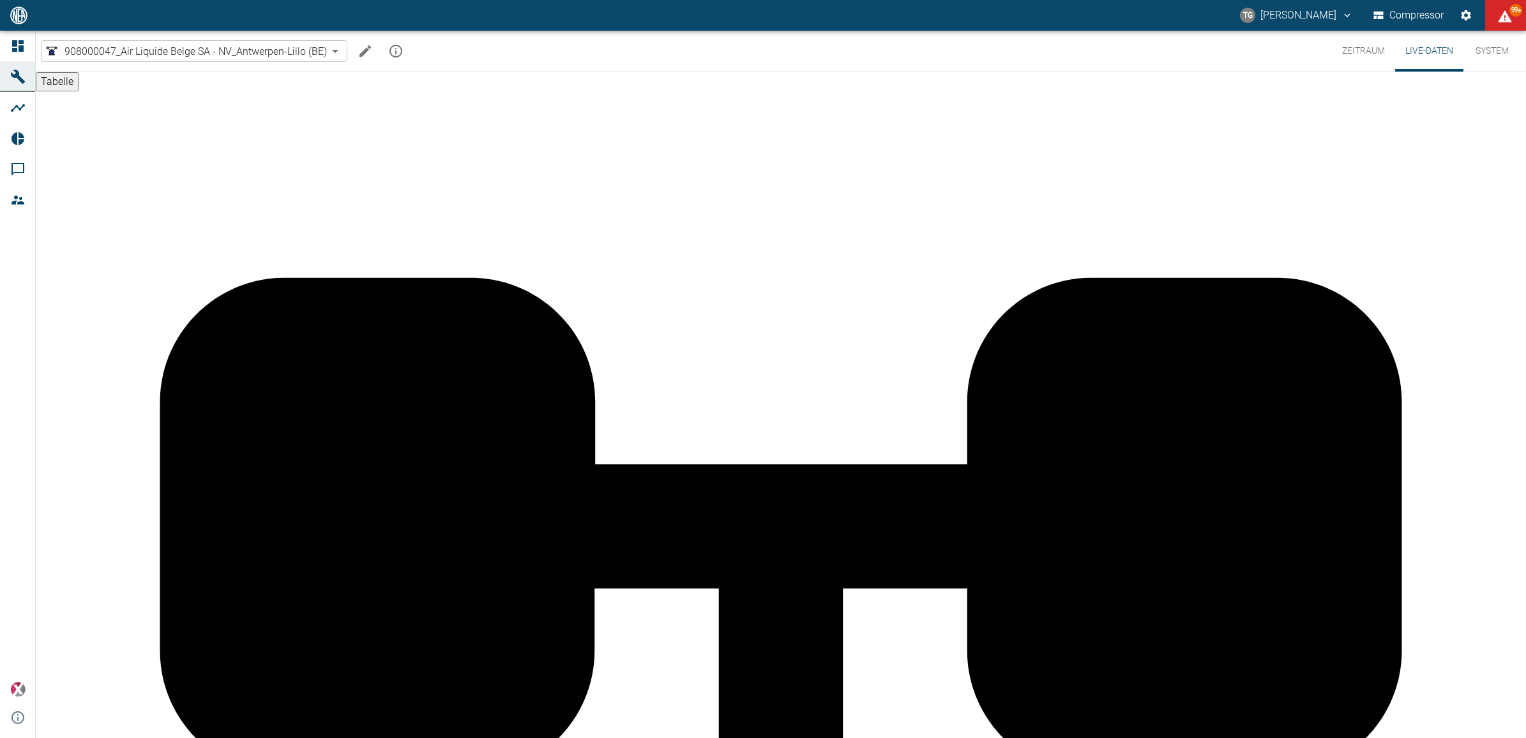
scroll to position [681, 0]
click at [1360, 53] on button "Zeitraum" at bounding box center [1363, 51] width 63 height 41
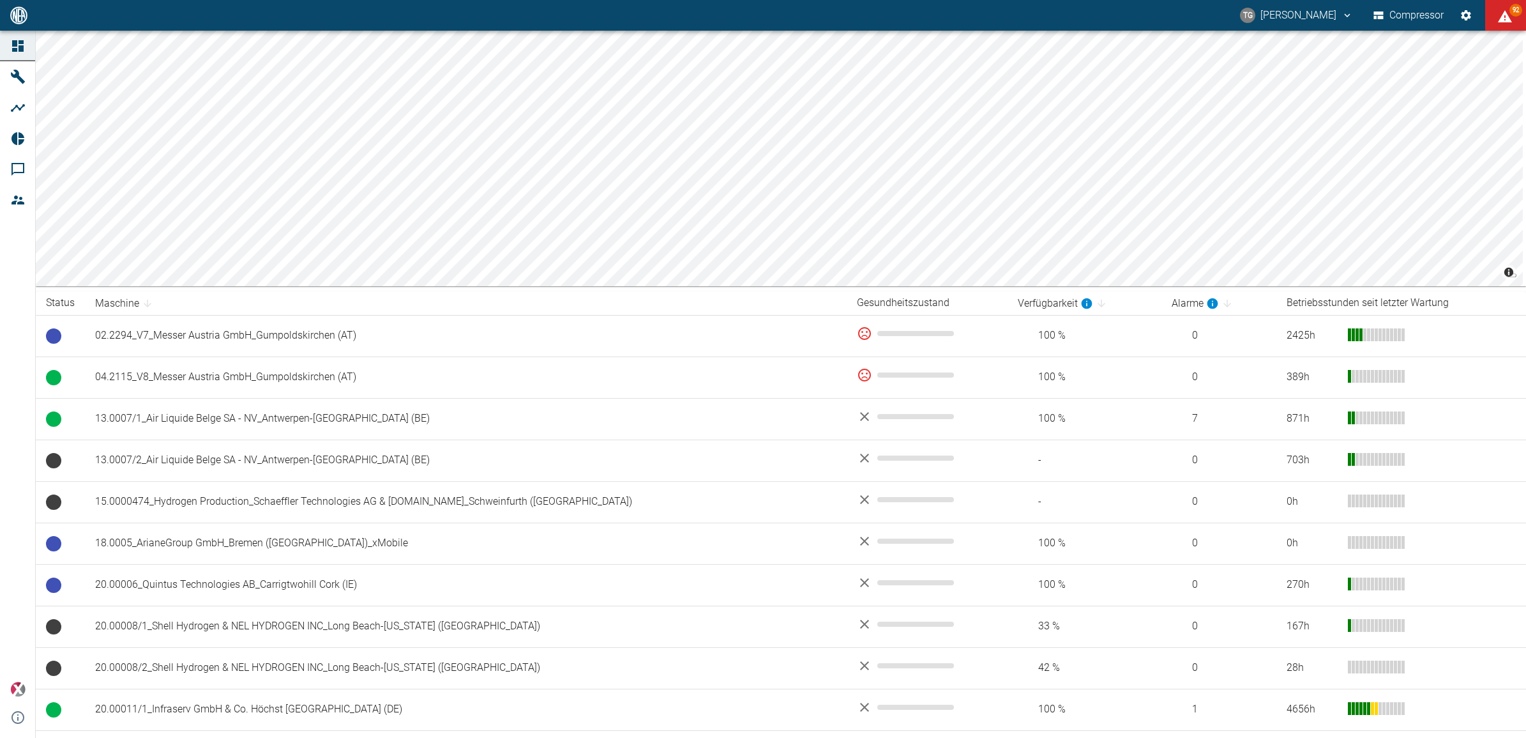
scroll to position [239, 0]
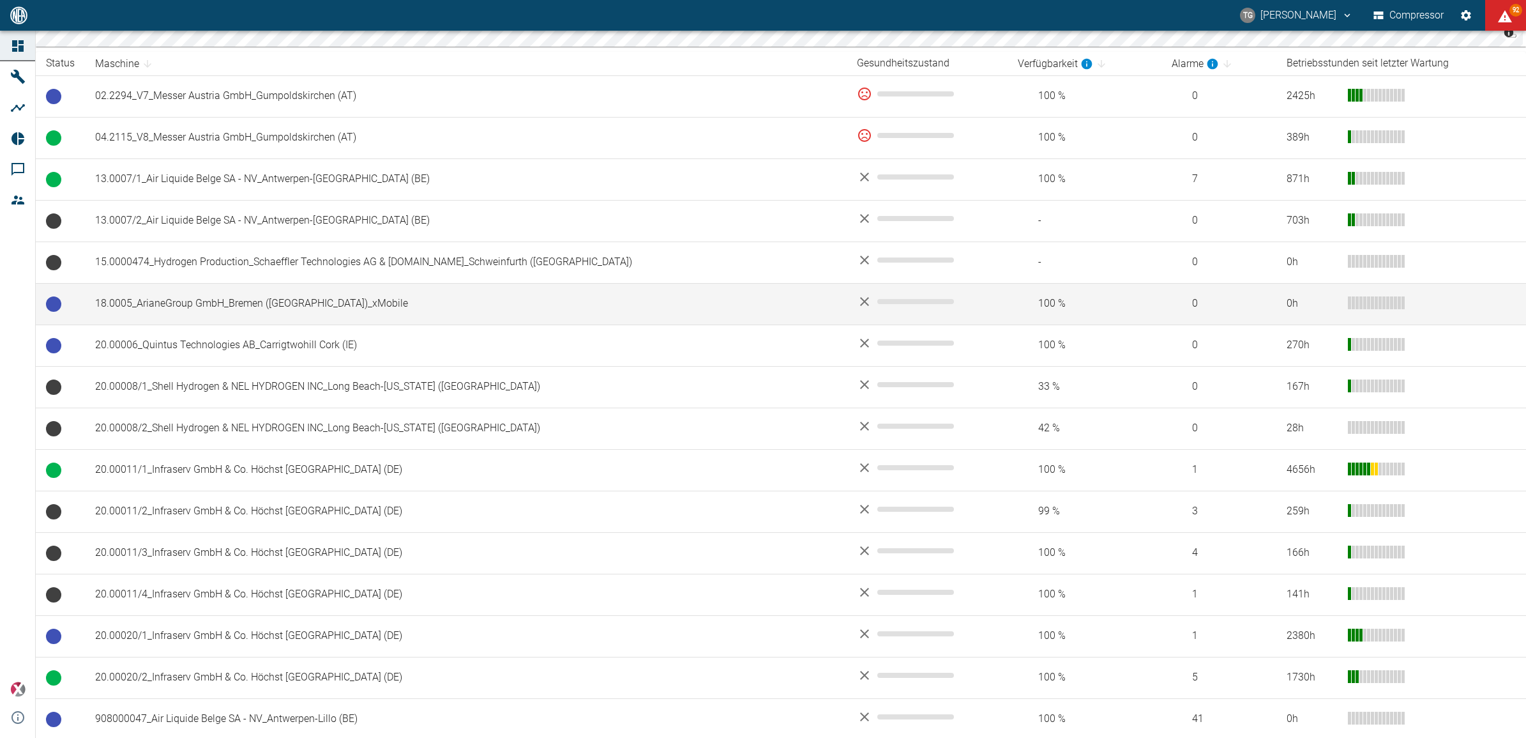
click at [278, 296] on td "18.0005_ArianeGroup GmbH_Bremen ([GEOGRAPHIC_DATA])_xMobile" at bounding box center [466, 304] width 762 height 42
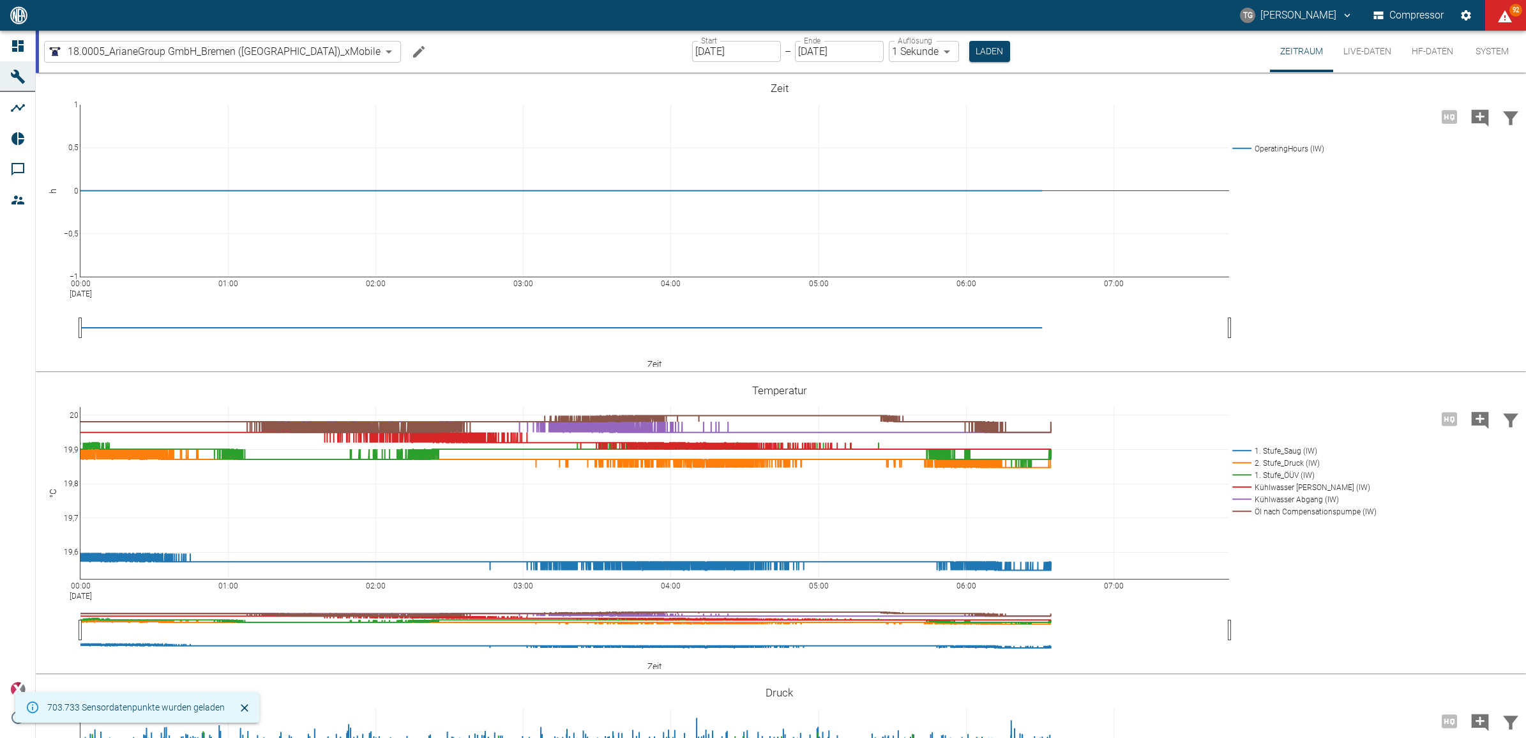
click at [1361, 53] on button "Live-Daten" at bounding box center [1367, 52] width 68 height 42
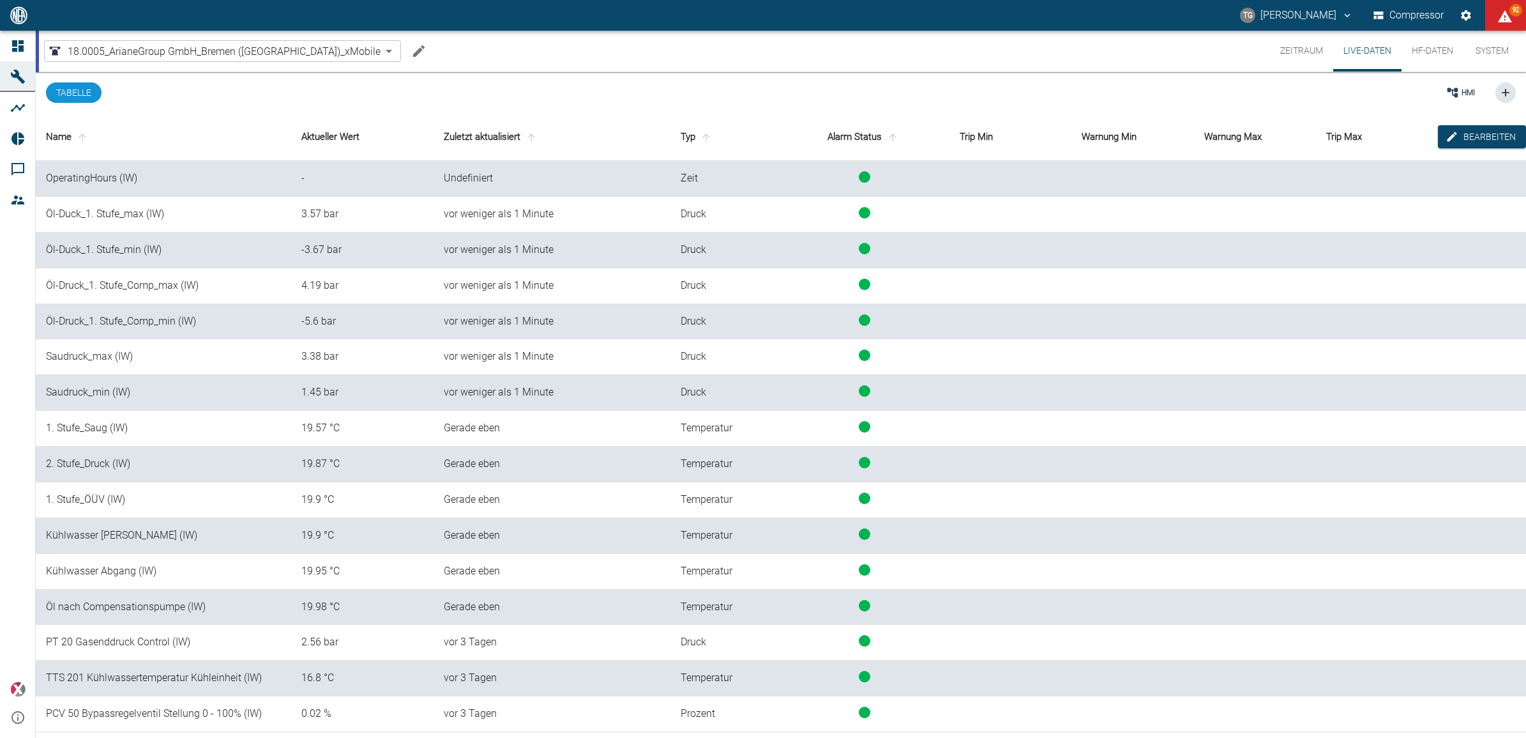
click at [1293, 52] on button "Zeitraum" at bounding box center [1301, 51] width 63 height 41
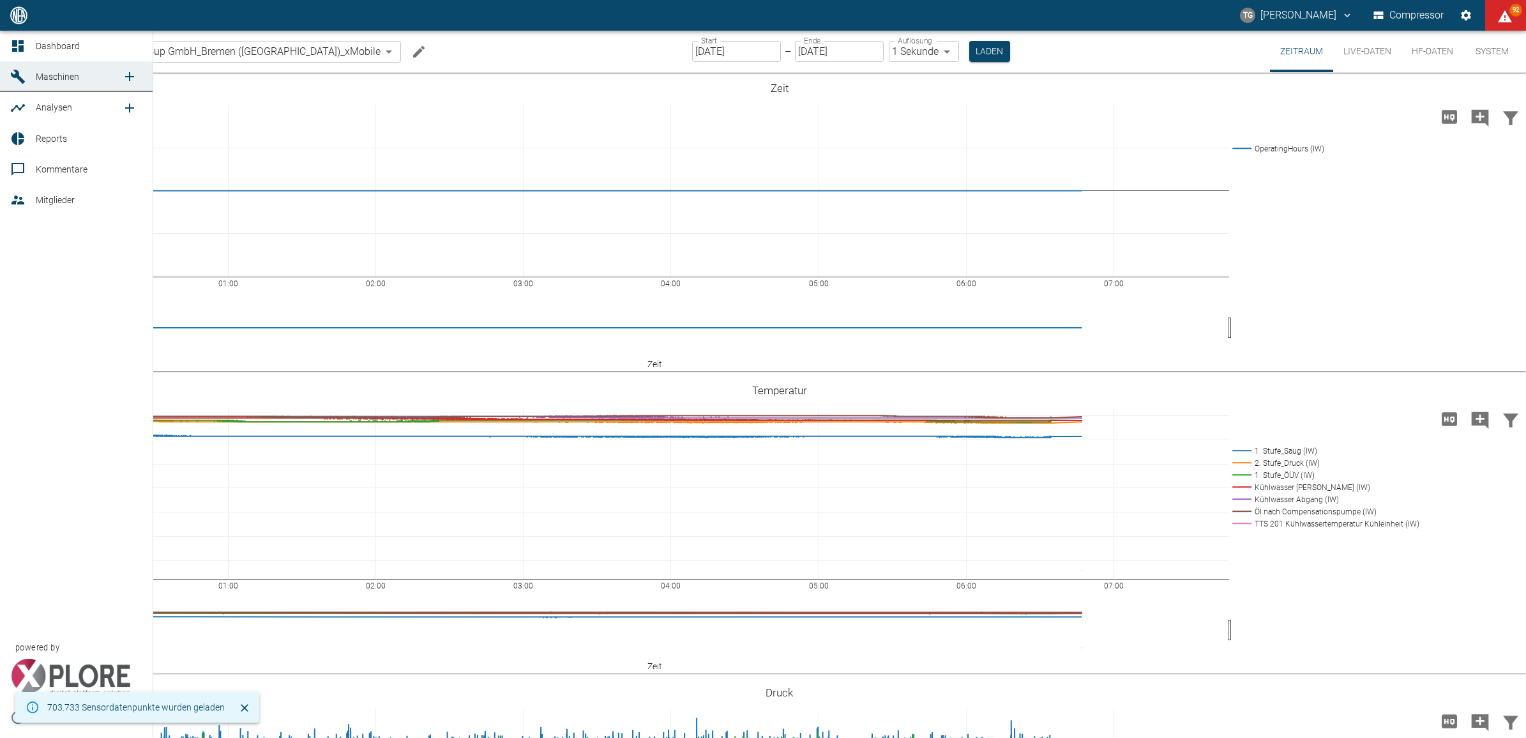
click at [17, 42] on icon at bounding box center [17, 45] width 11 height 11
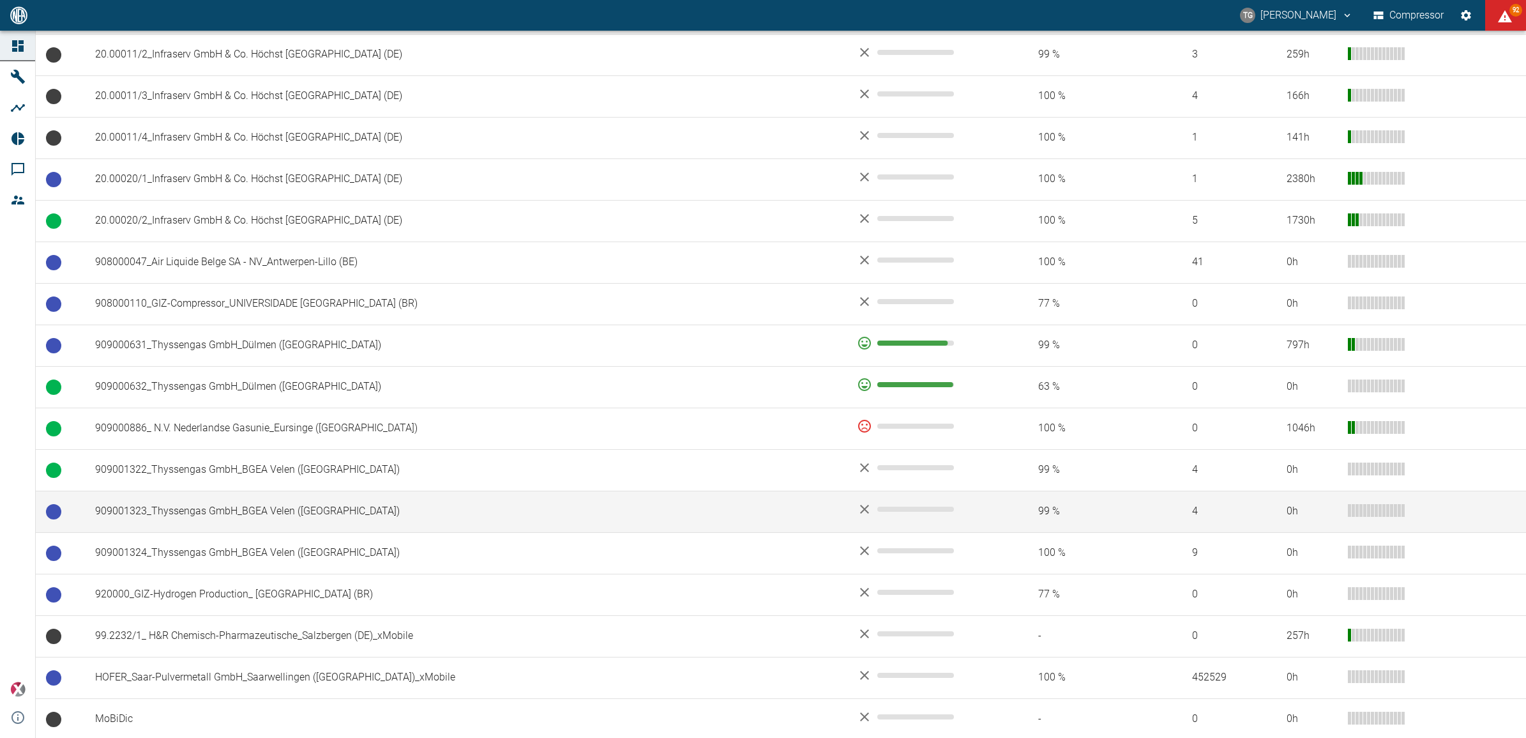
scroll to position [785, 0]
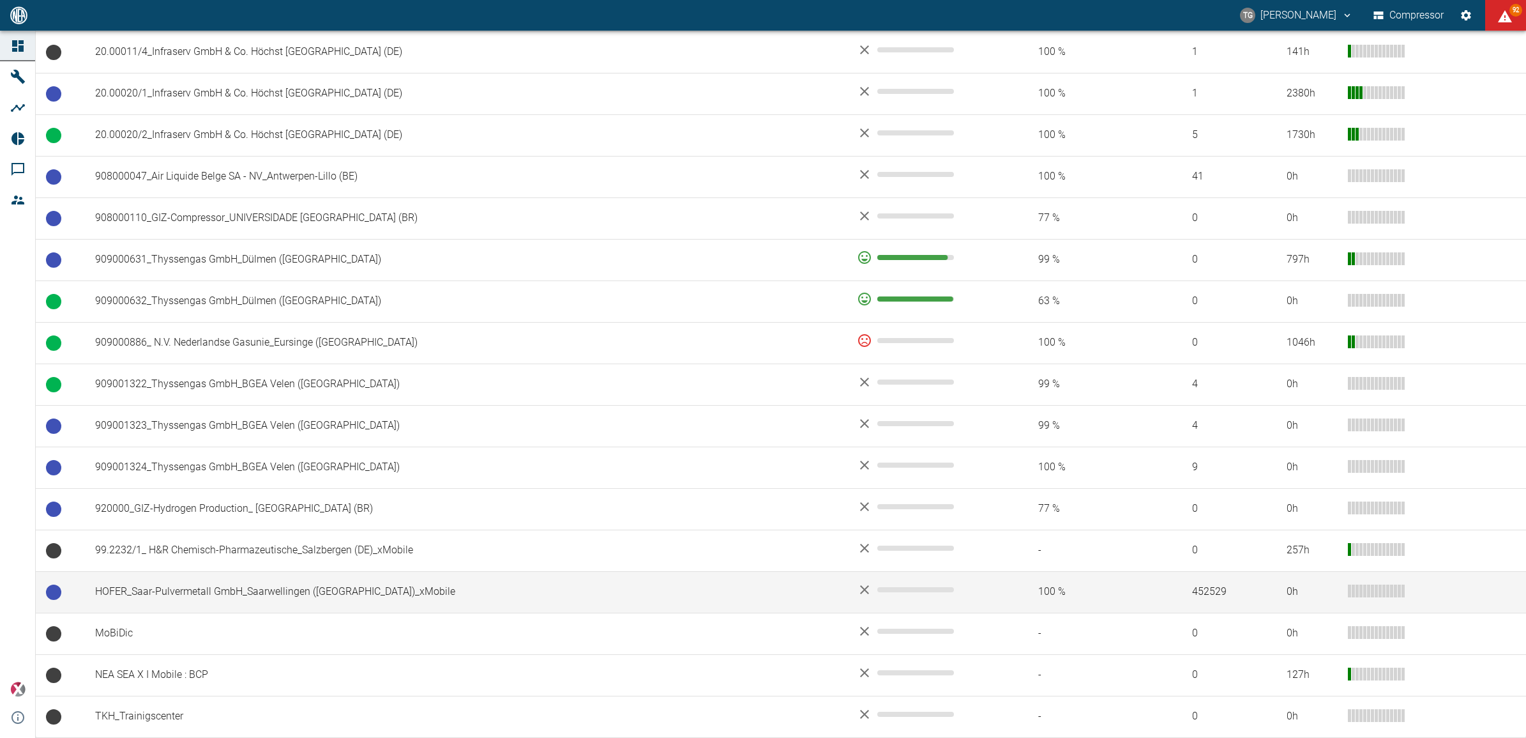
click at [268, 598] on td "HOFER_Saar-Pulvermetall GmbH_Saarwellingen ([GEOGRAPHIC_DATA])_xMobile" at bounding box center [466, 592] width 762 height 42
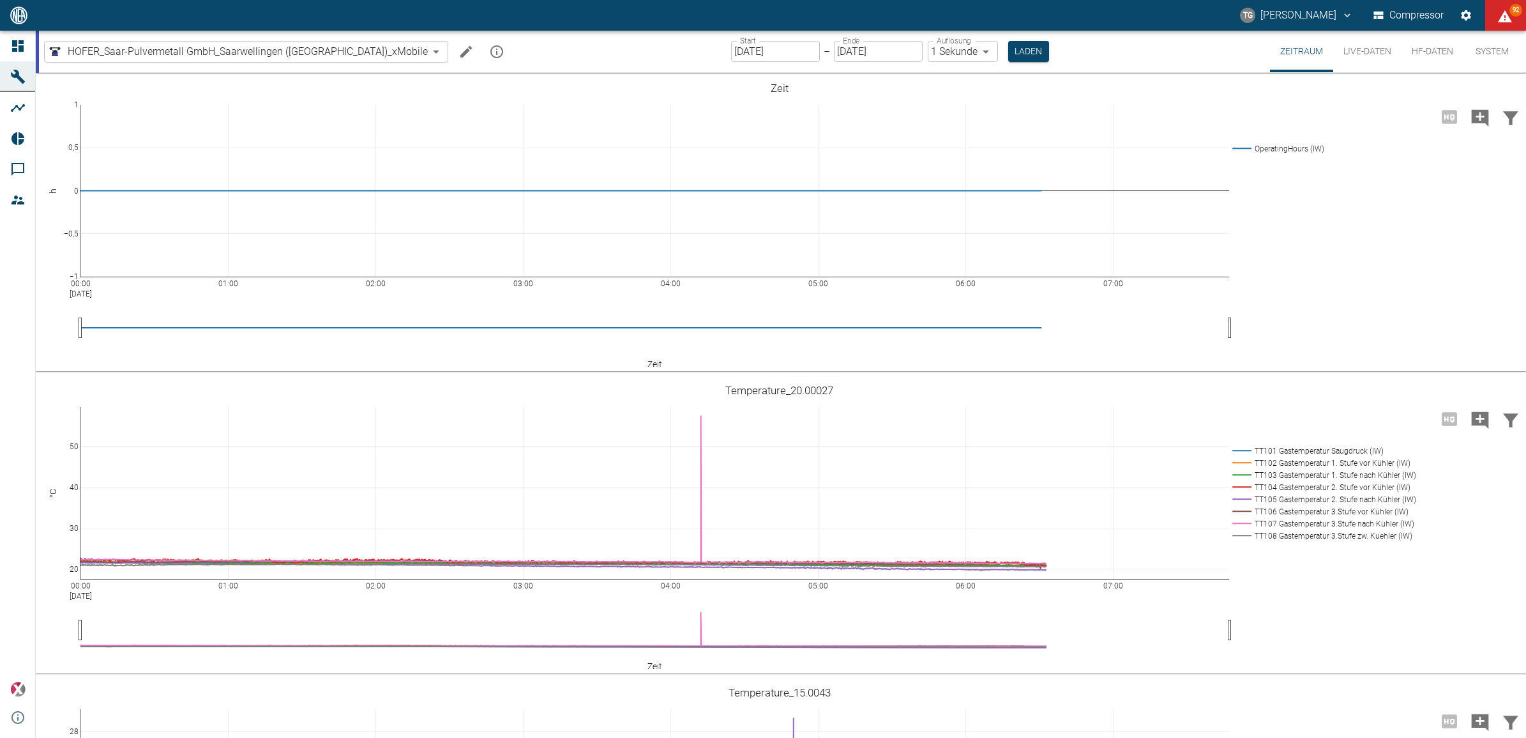
click at [1370, 53] on button "Live-Daten" at bounding box center [1367, 52] width 68 height 42
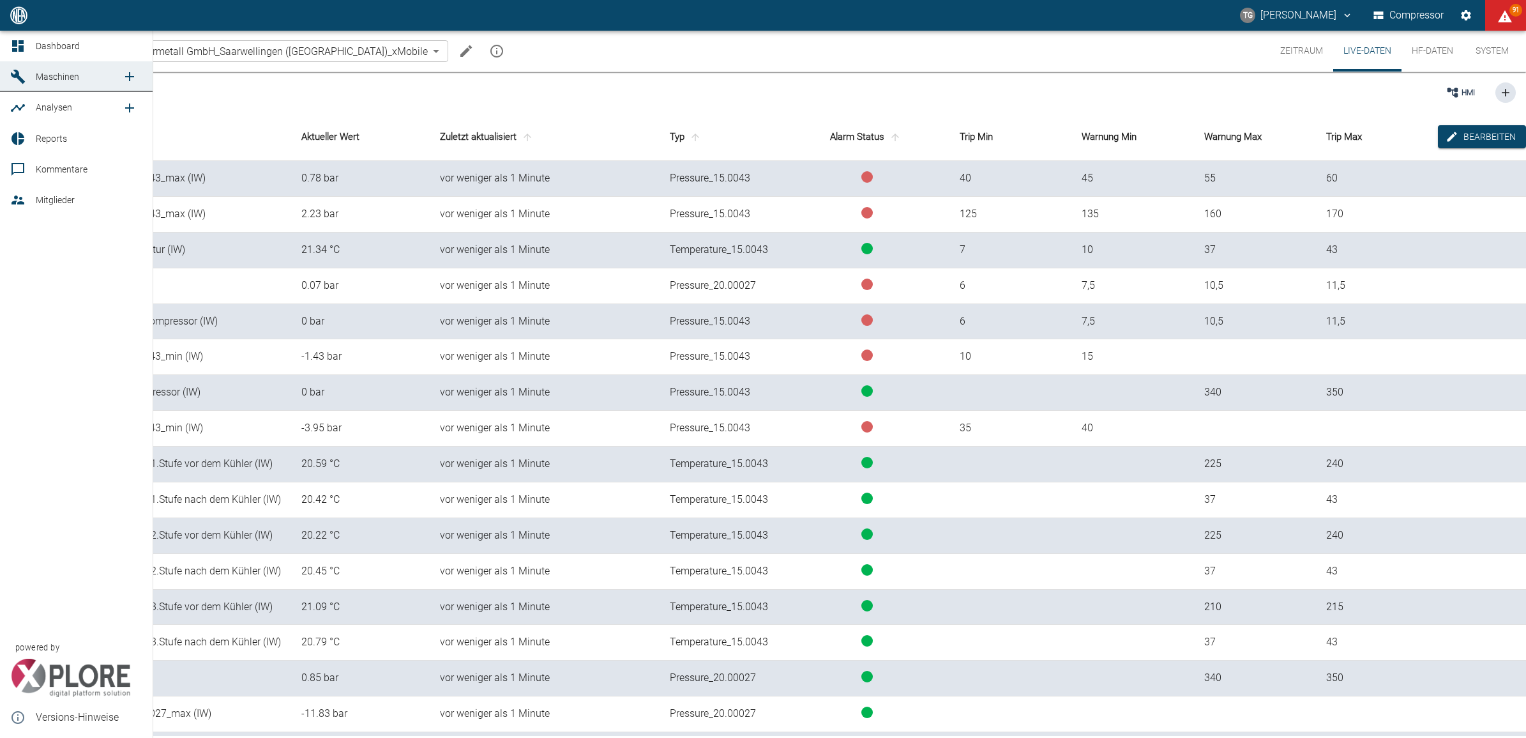
click at [15, 43] on icon at bounding box center [17, 45] width 11 height 11
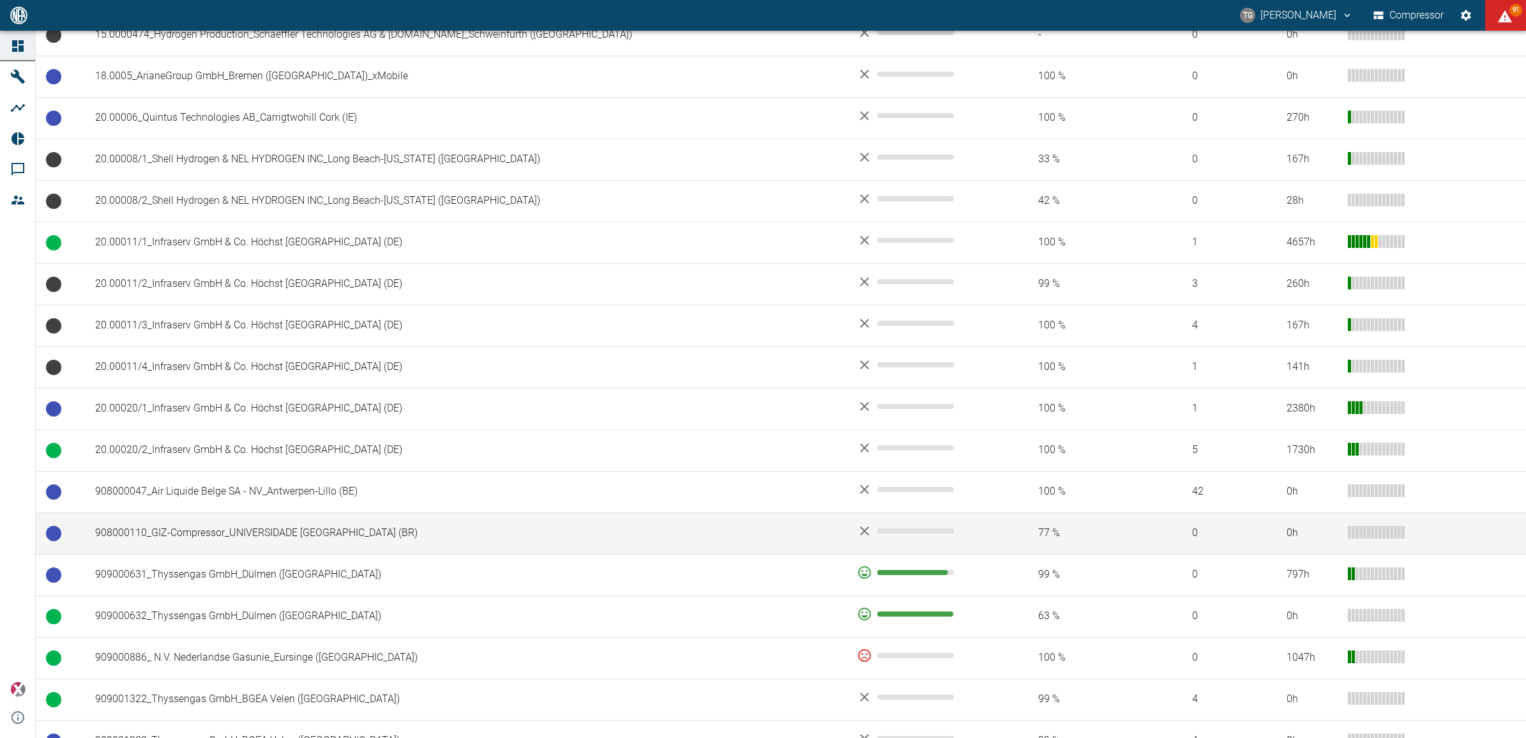
scroll to position [785, 0]
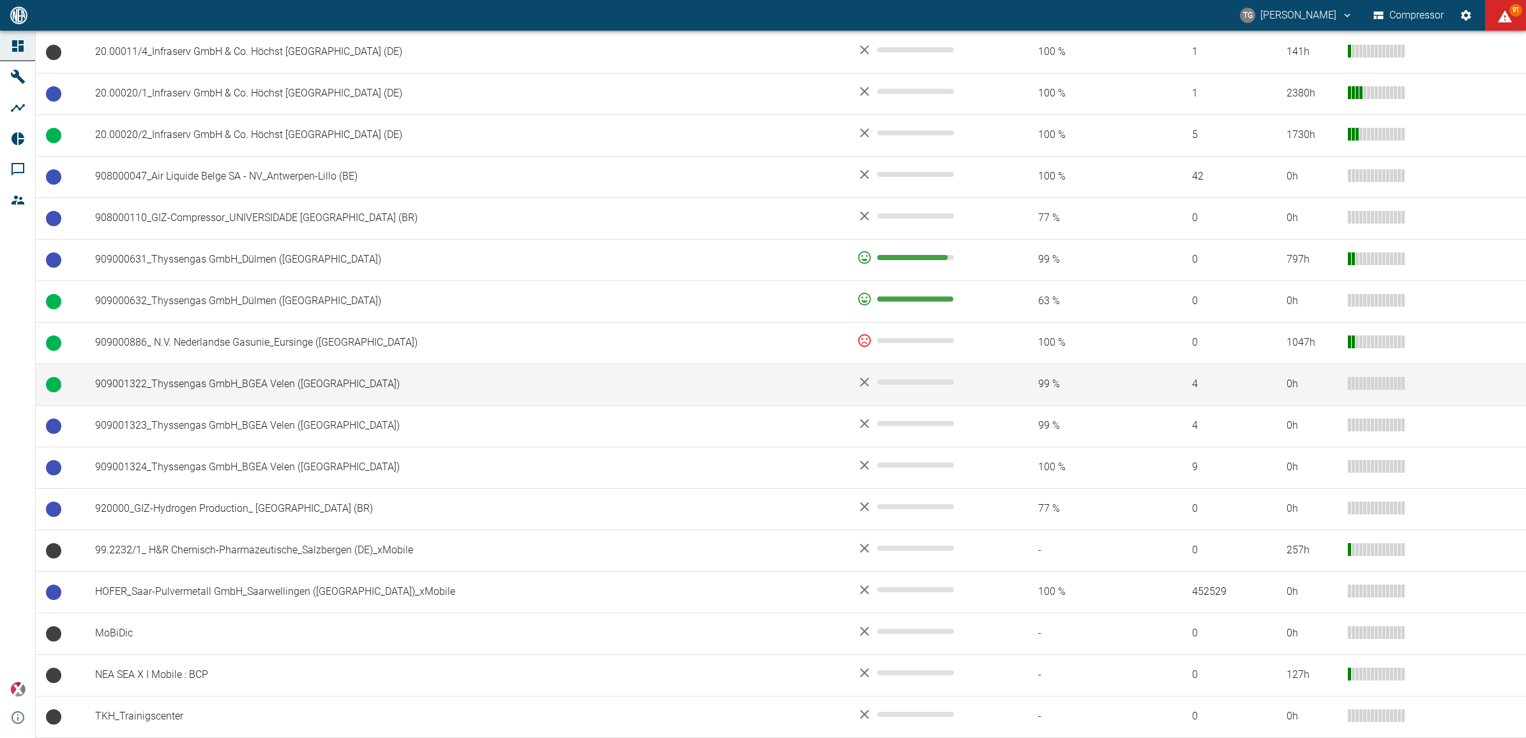
click at [155, 393] on td "909001322_Thyssengas GmbH_BGEA Velen ([GEOGRAPHIC_DATA])" at bounding box center [466, 384] width 762 height 42
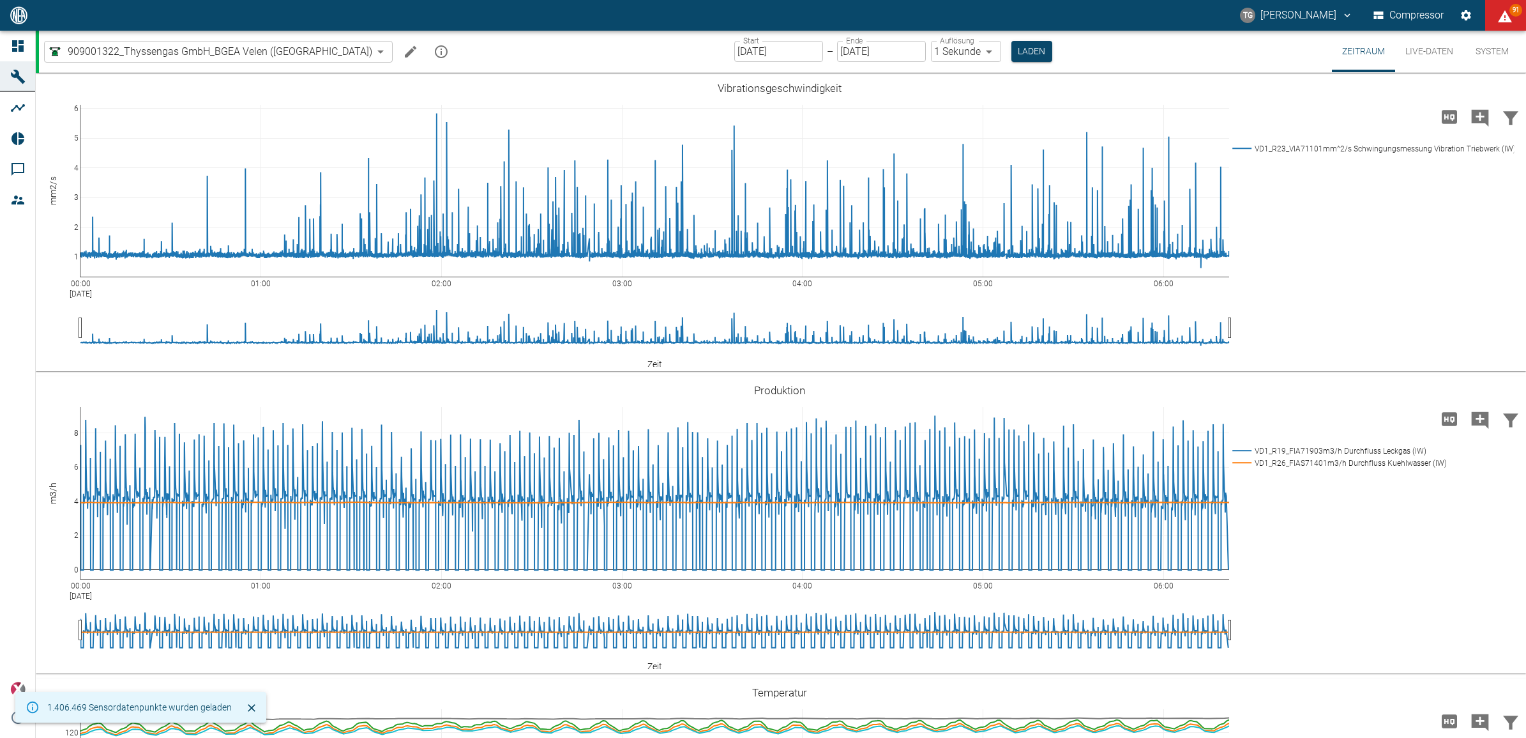
click at [403, 52] on icon "Machine bearbeiten" at bounding box center [410, 51] width 15 height 15
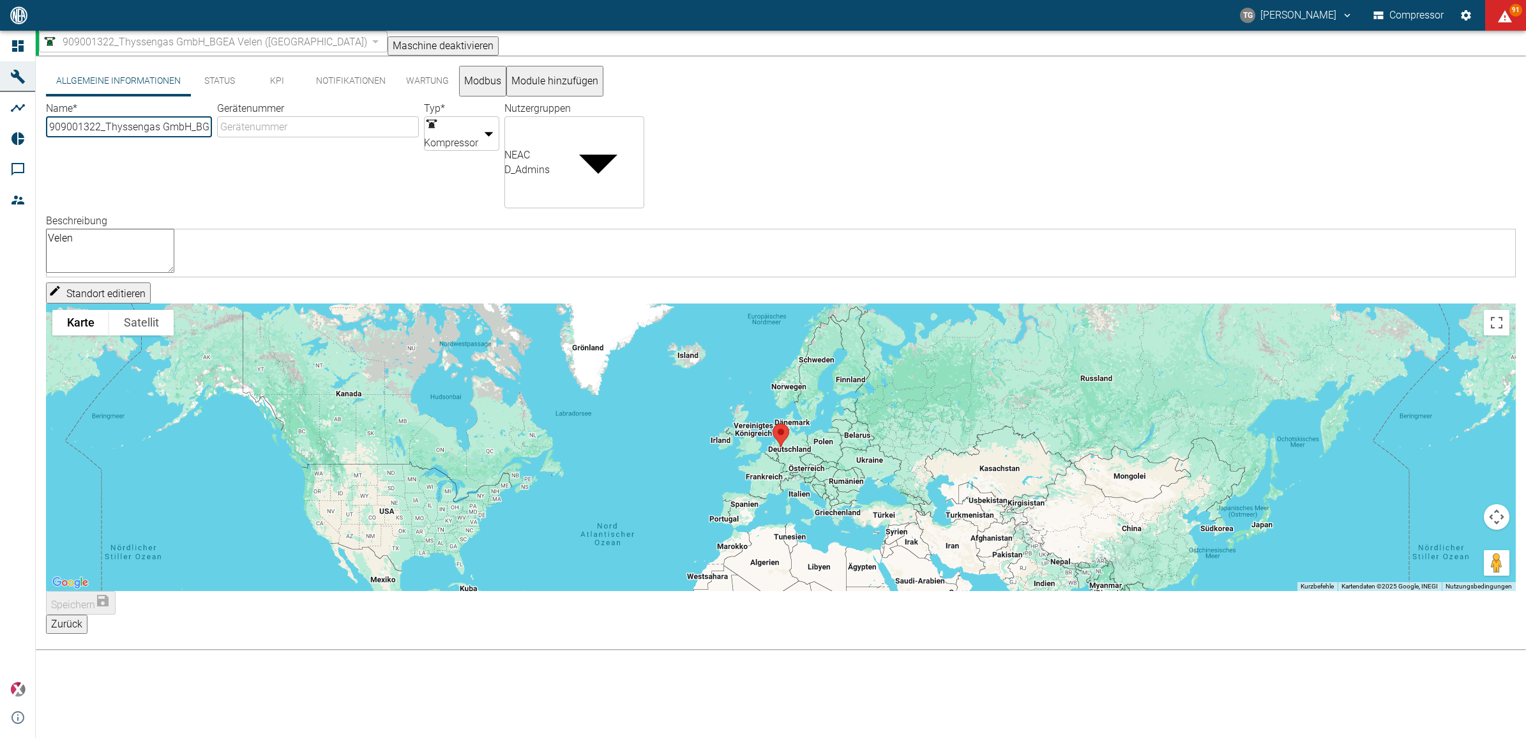
click at [231, 91] on button "Status" at bounding box center [219, 81] width 57 height 31
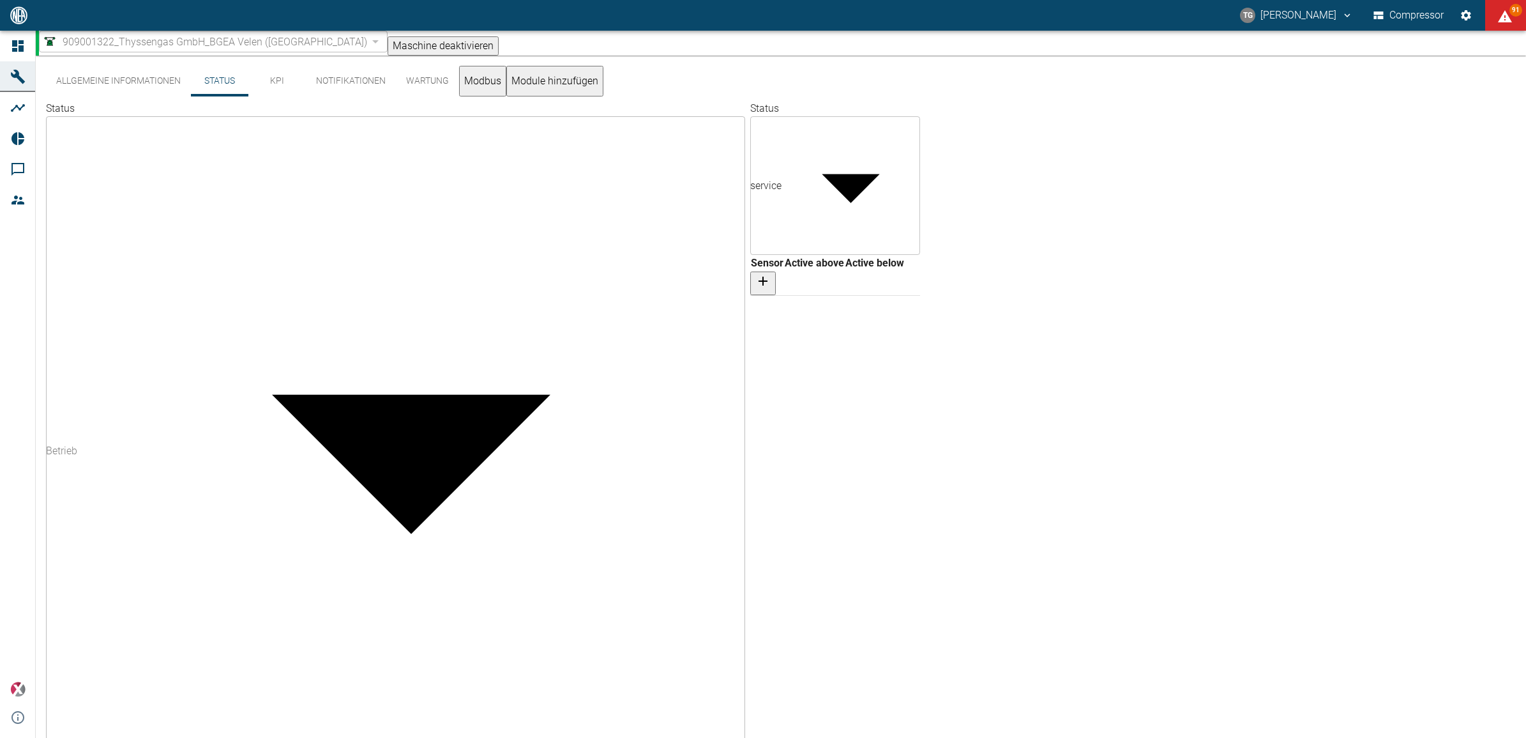
click at [275, 90] on button "KPI" at bounding box center [276, 81] width 57 height 31
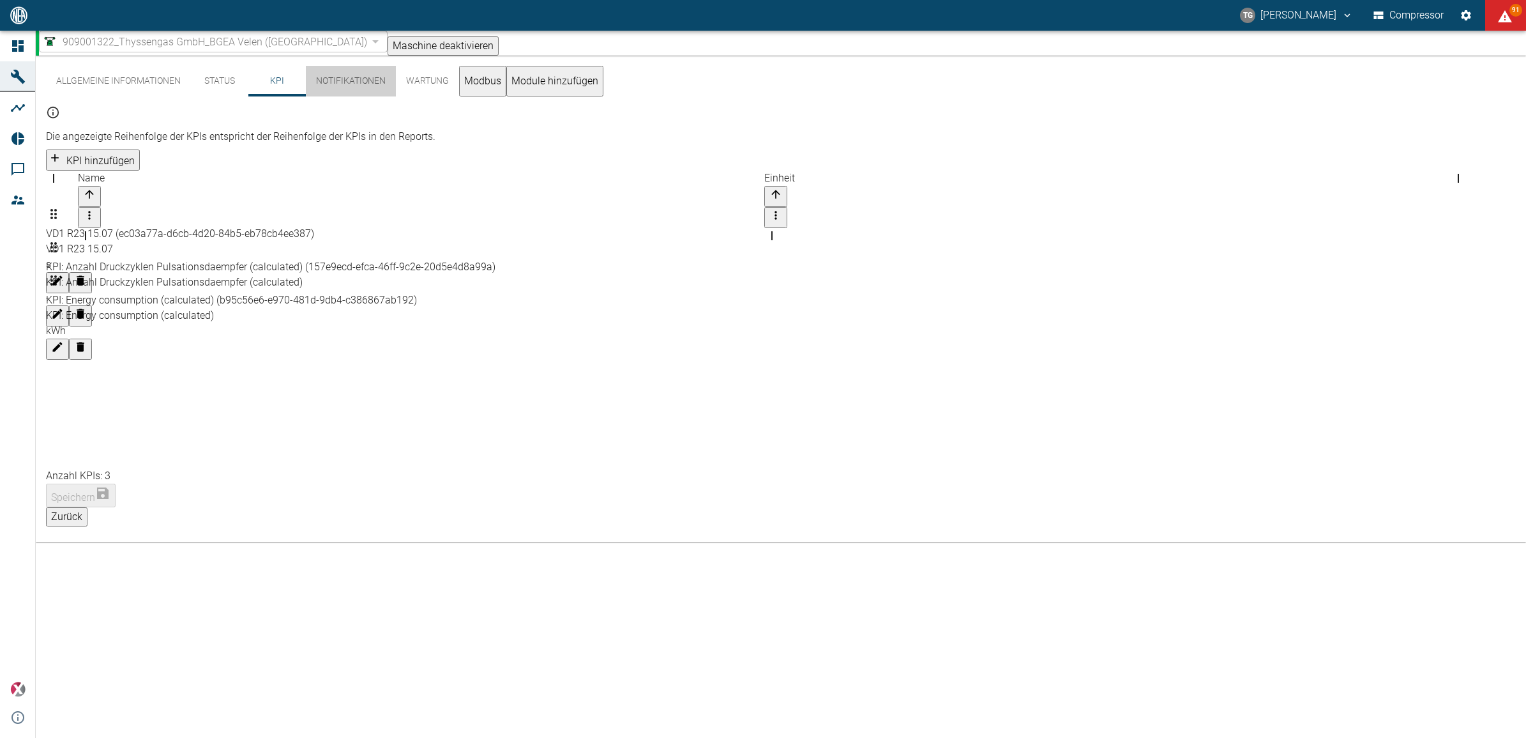
click at [372, 85] on button "Notifikationen" at bounding box center [351, 81] width 90 height 31
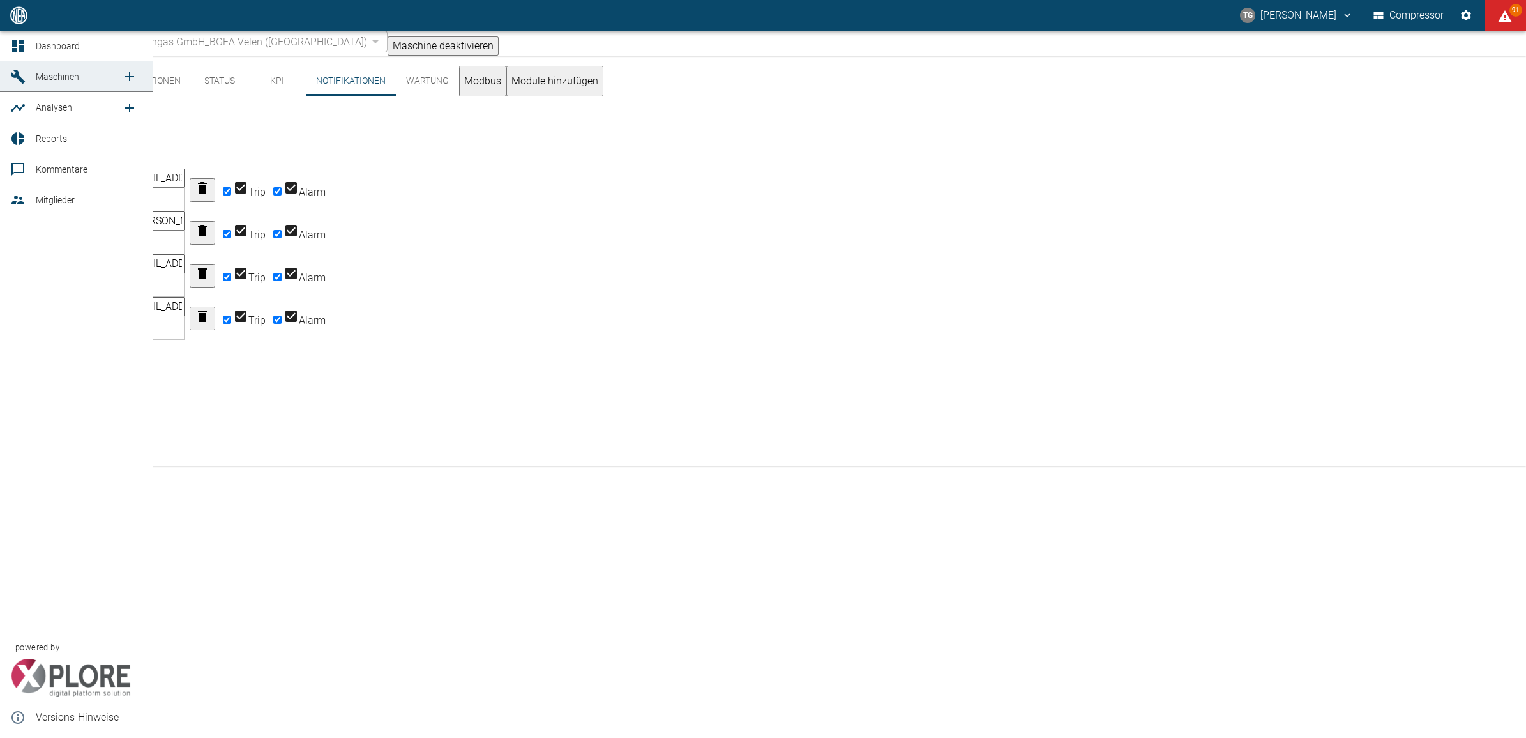
click at [19, 39] on icon at bounding box center [17, 45] width 15 height 15
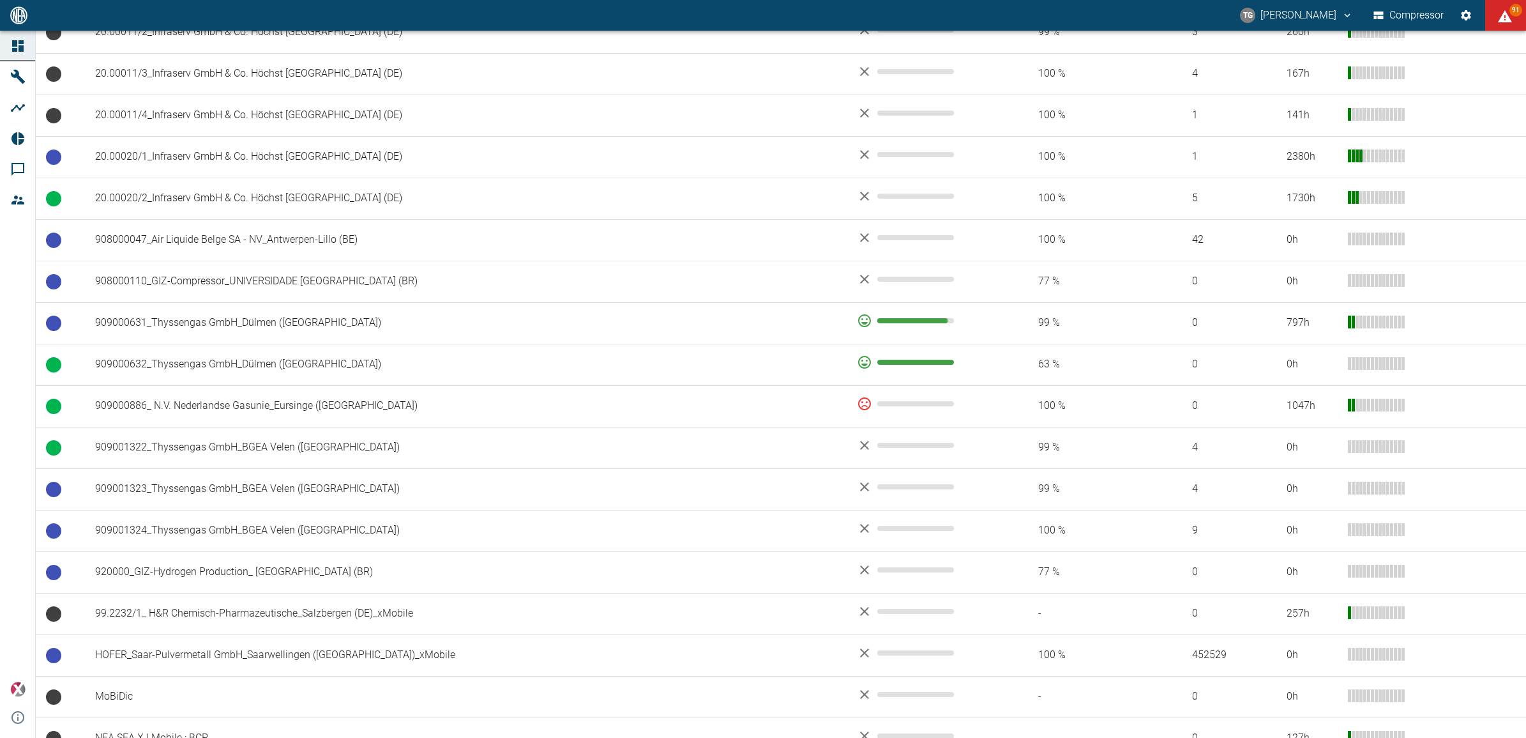
scroll to position [785, 0]
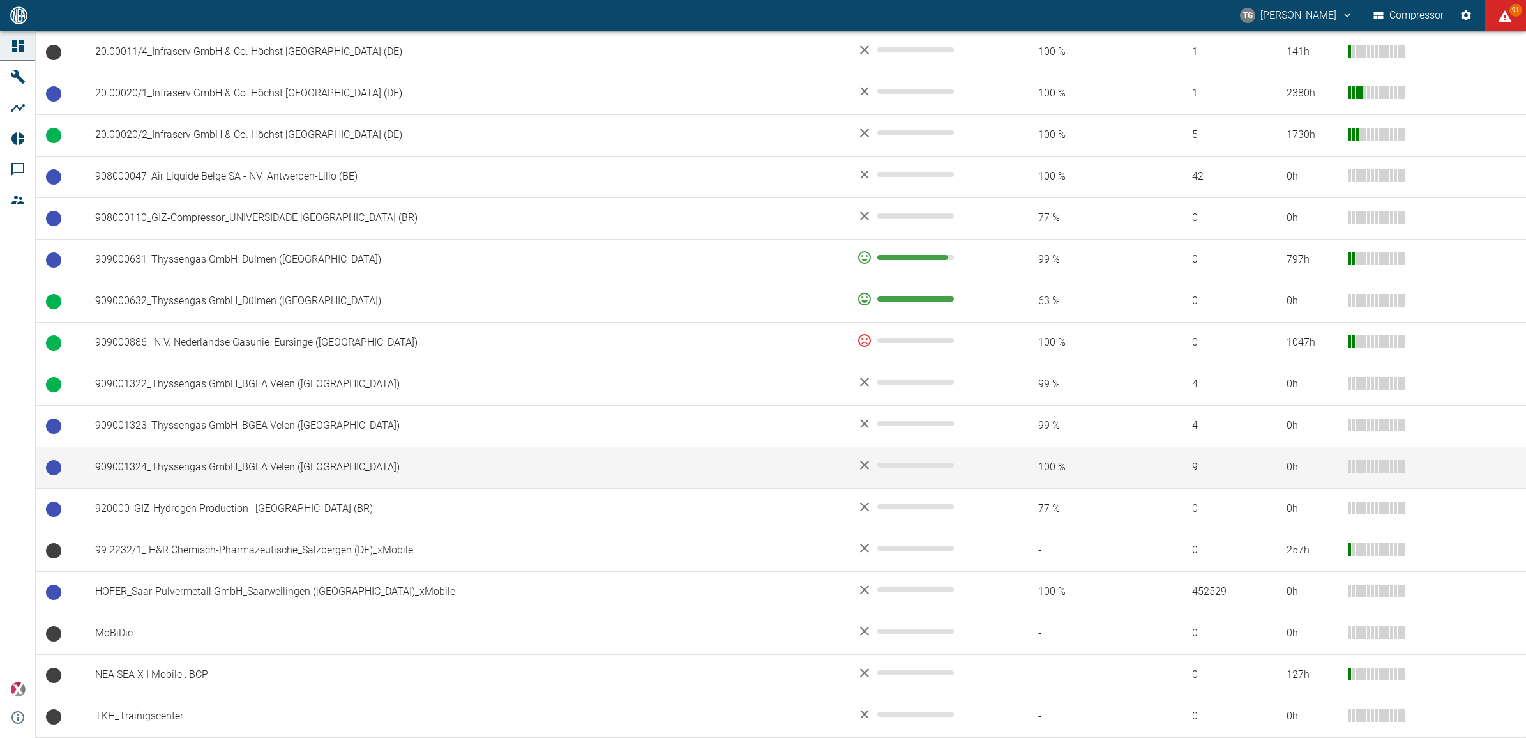
click at [161, 468] on td "909001324_Thyssengas GmbH_BGEA Velen ([GEOGRAPHIC_DATA])" at bounding box center [466, 467] width 762 height 42
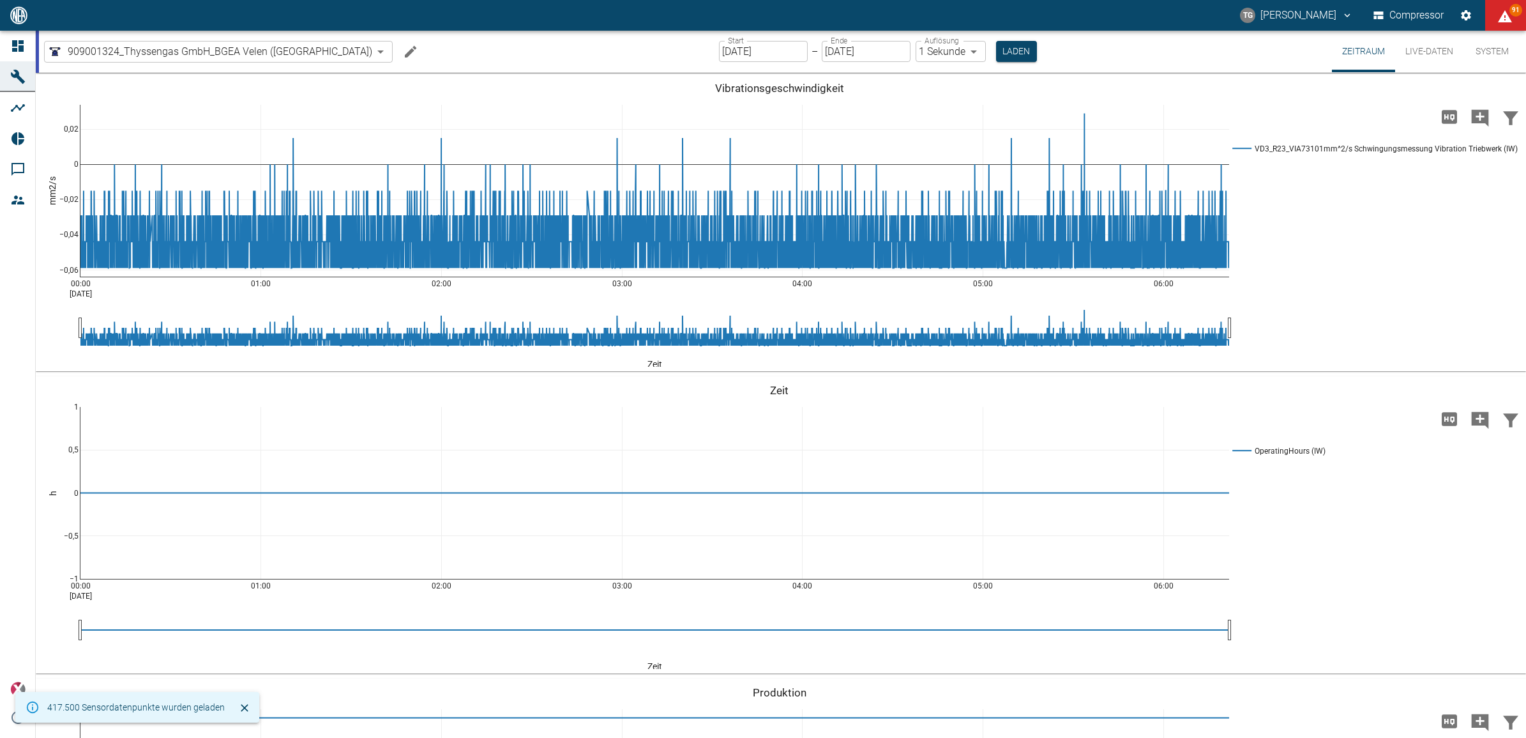
click at [403, 51] on icon "Machine bearbeiten" at bounding box center [410, 51] width 15 height 15
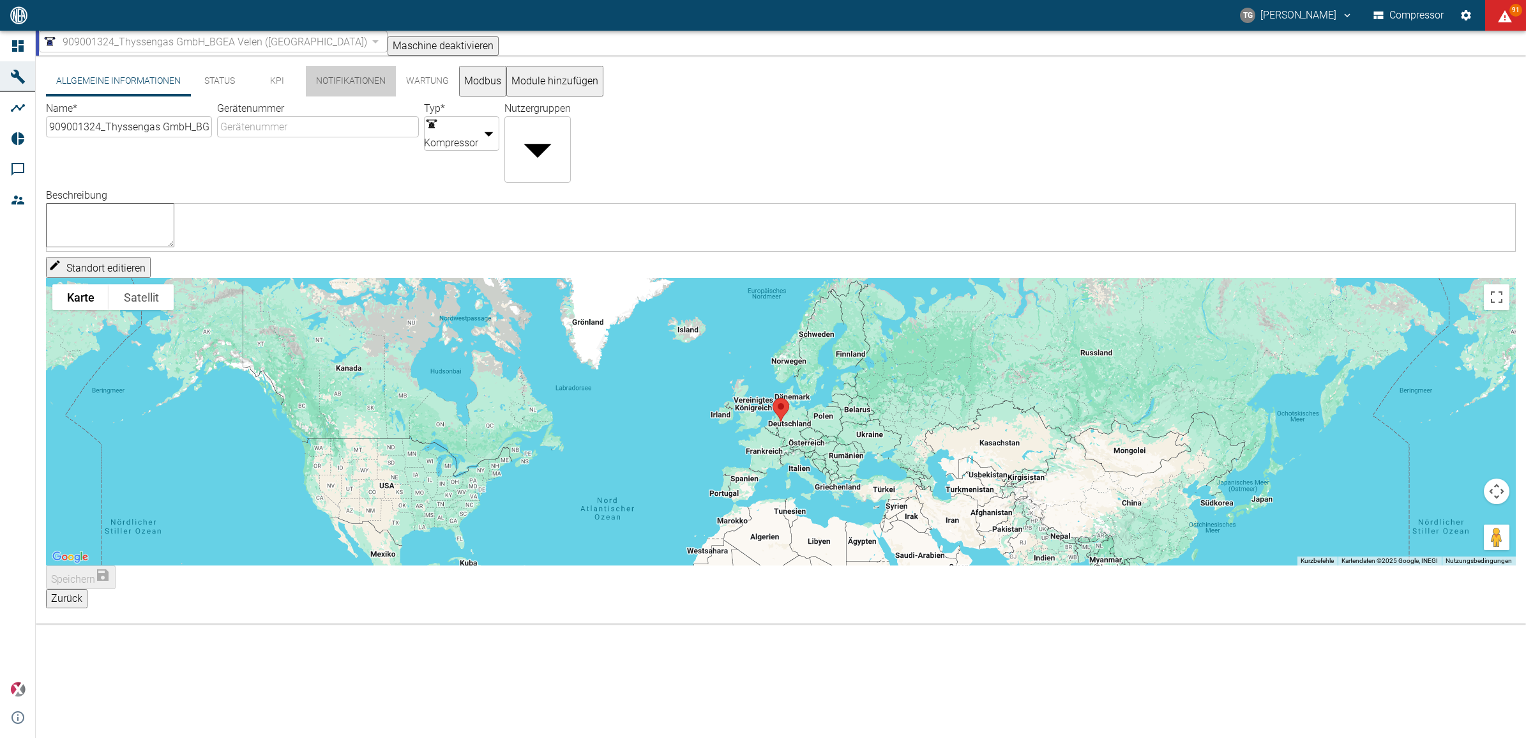
click at [359, 85] on button "Notifikationen" at bounding box center [351, 81] width 90 height 31
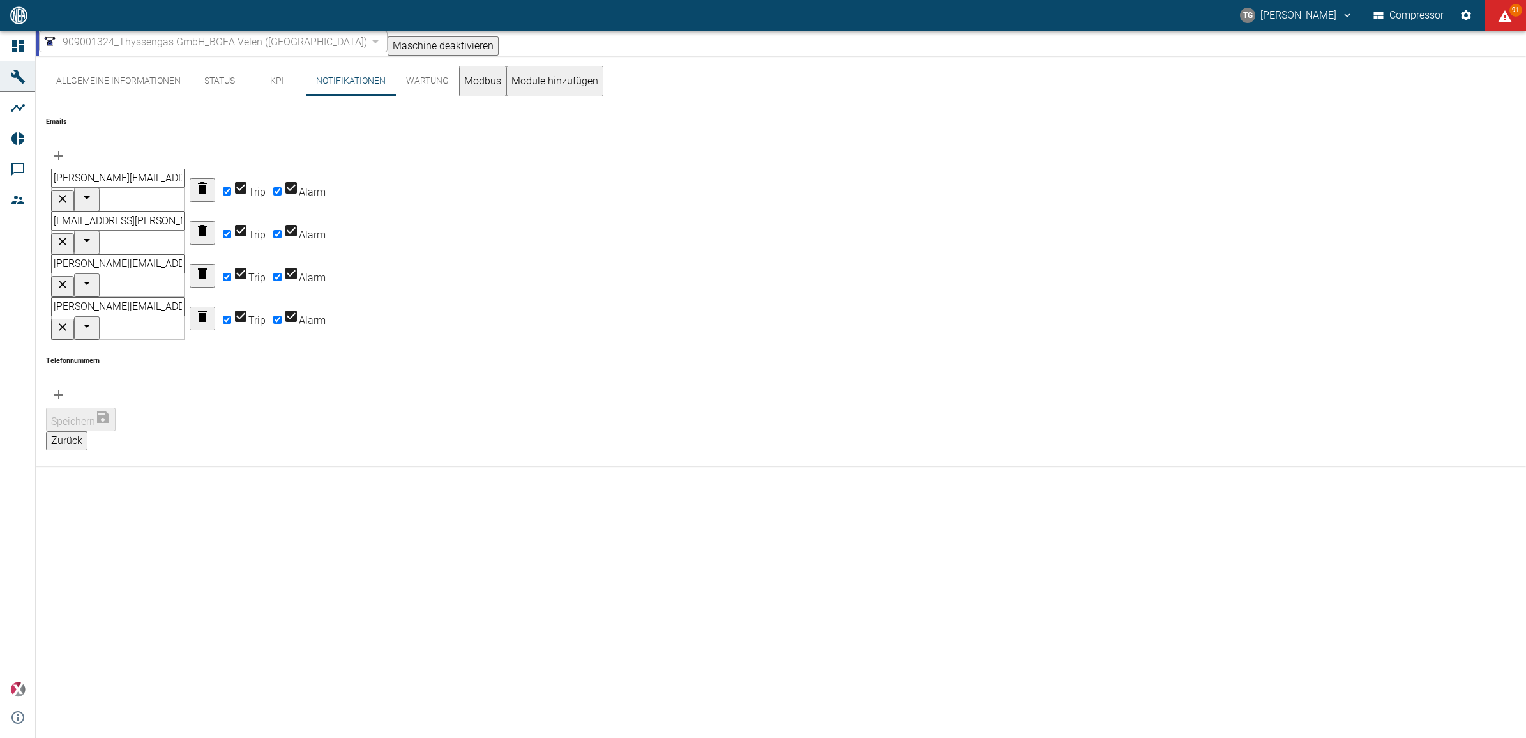
click at [74, 91] on button "Allgemeine Informationen" at bounding box center [118, 81] width 145 height 31
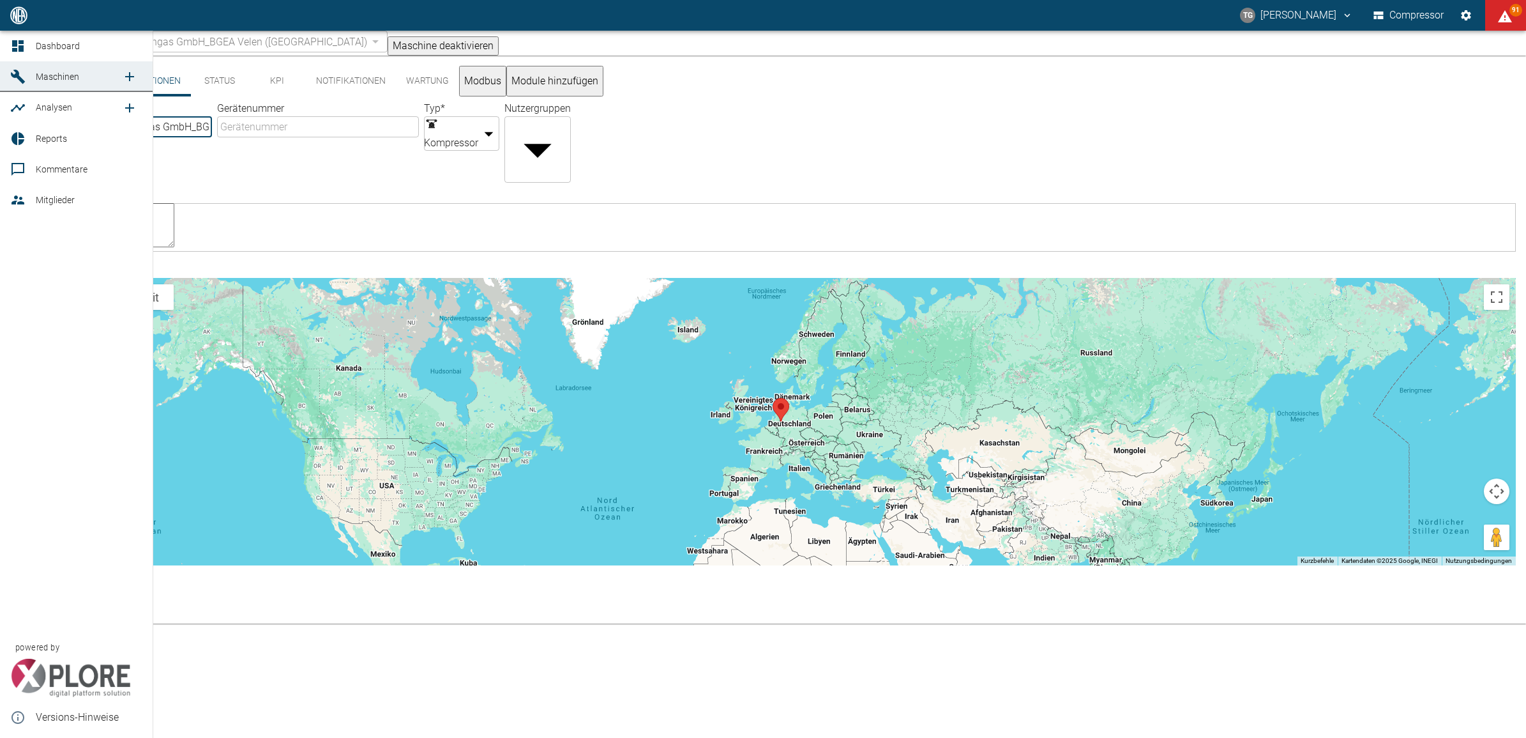
click at [17, 49] on icon at bounding box center [17, 45] width 11 height 11
